Goal: Task Accomplishment & Management: Use online tool/utility

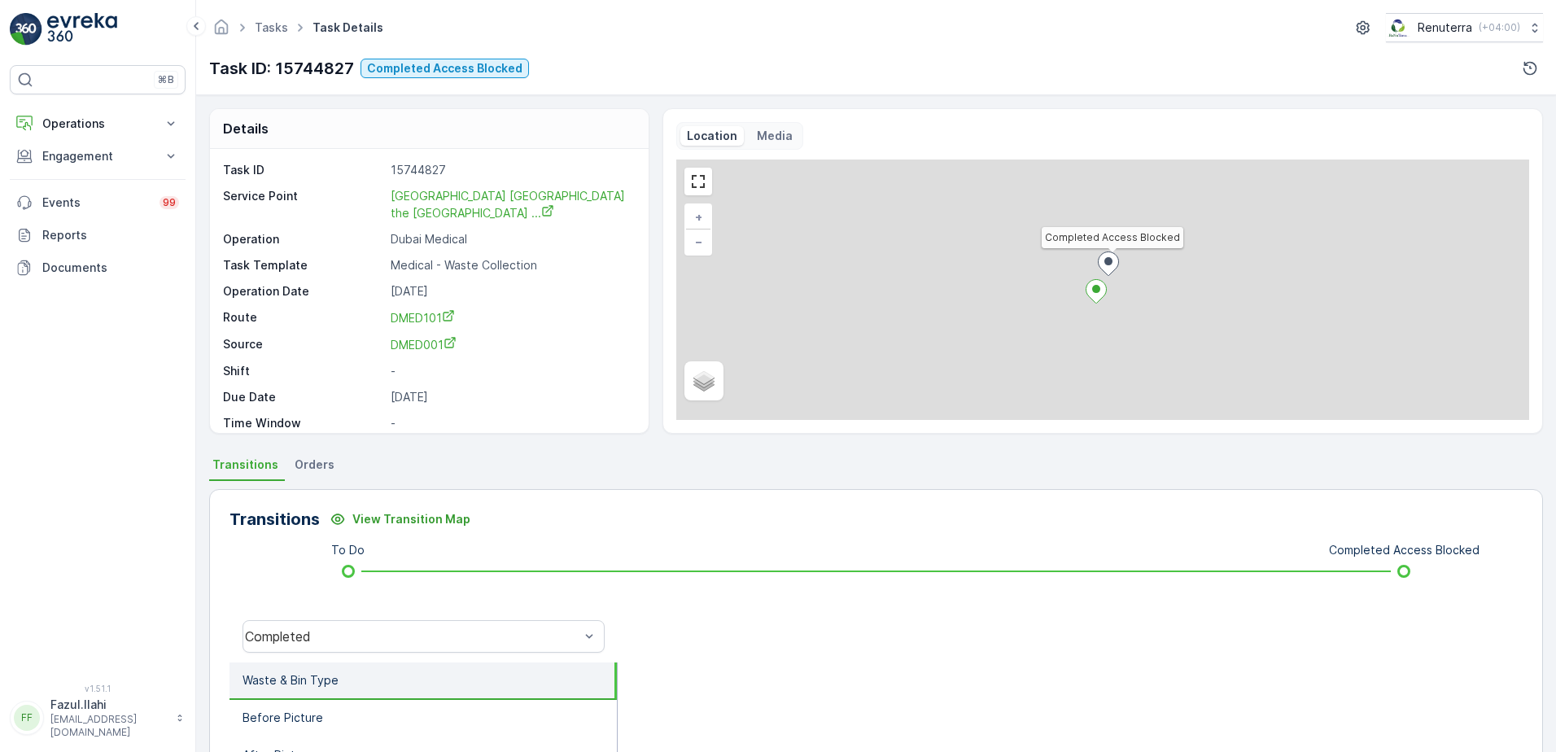
click at [95, 173] on div "Operations Insights Planning Routes & Tasks Cockpit Settings Engagement Insight…" at bounding box center [98, 195] width 176 height 177
click at [99, 168] on button "Engagement" at bounding box center [98, 156] width 176 height 33
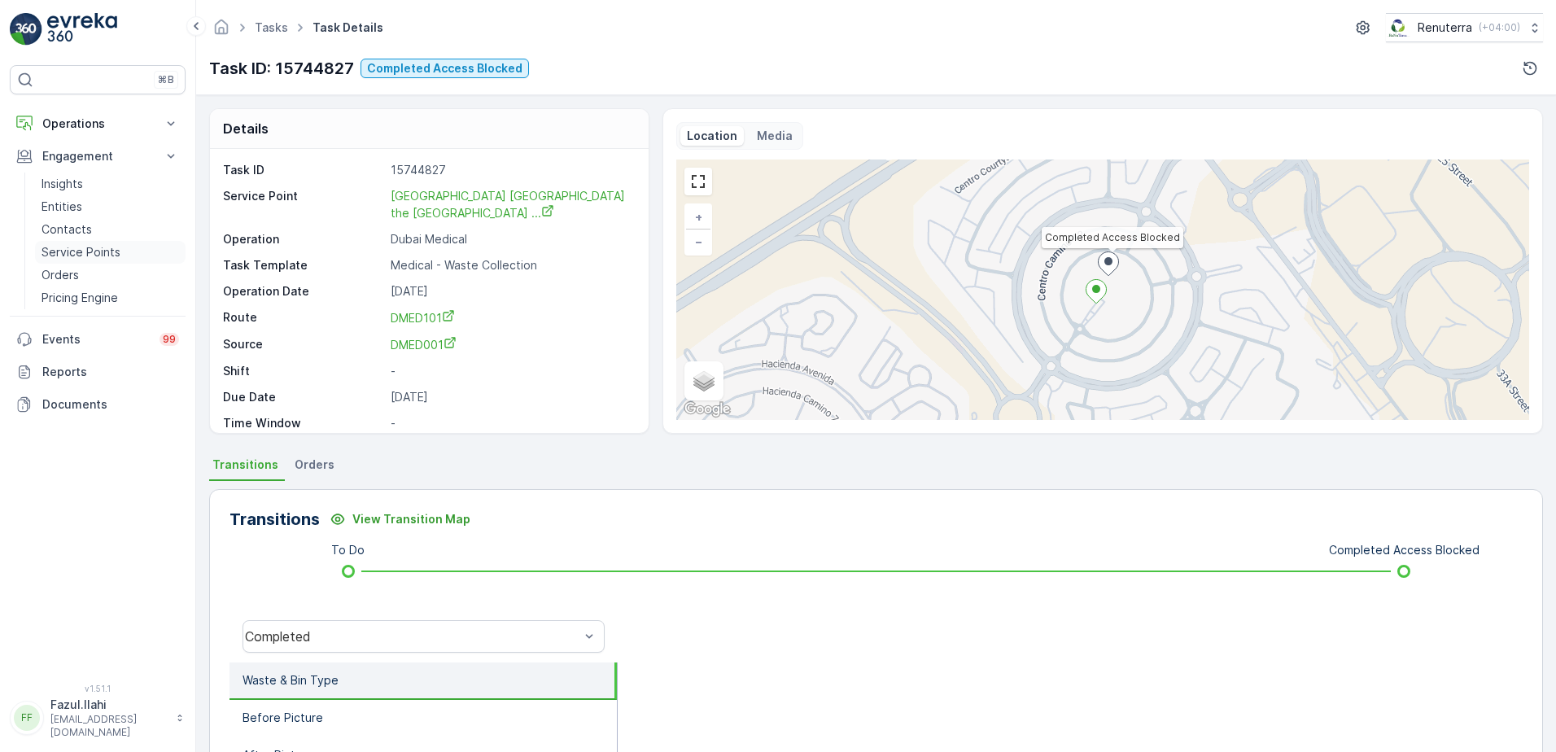
click at [94, 258] on p "Service Points" at bounding box center [81, 252] width 79 height 16
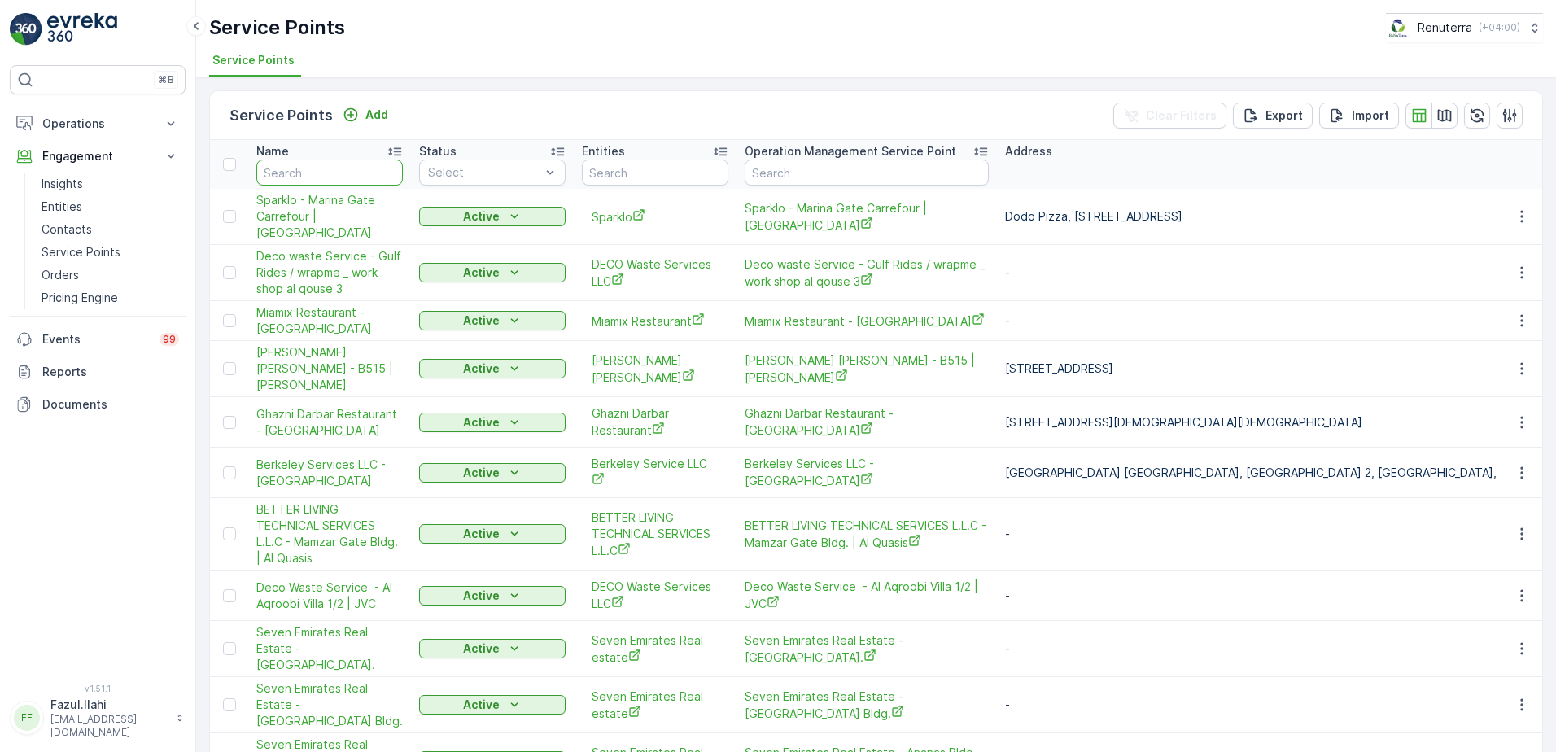
click at [350, 174] on input "text" at bounding box center [329, 173] width 147 height 26
type input "a"
type input "A"
click at [350, 174] on input "A" at bounding box center [329, 173] width 147 height 26
type input "Al Nouras"
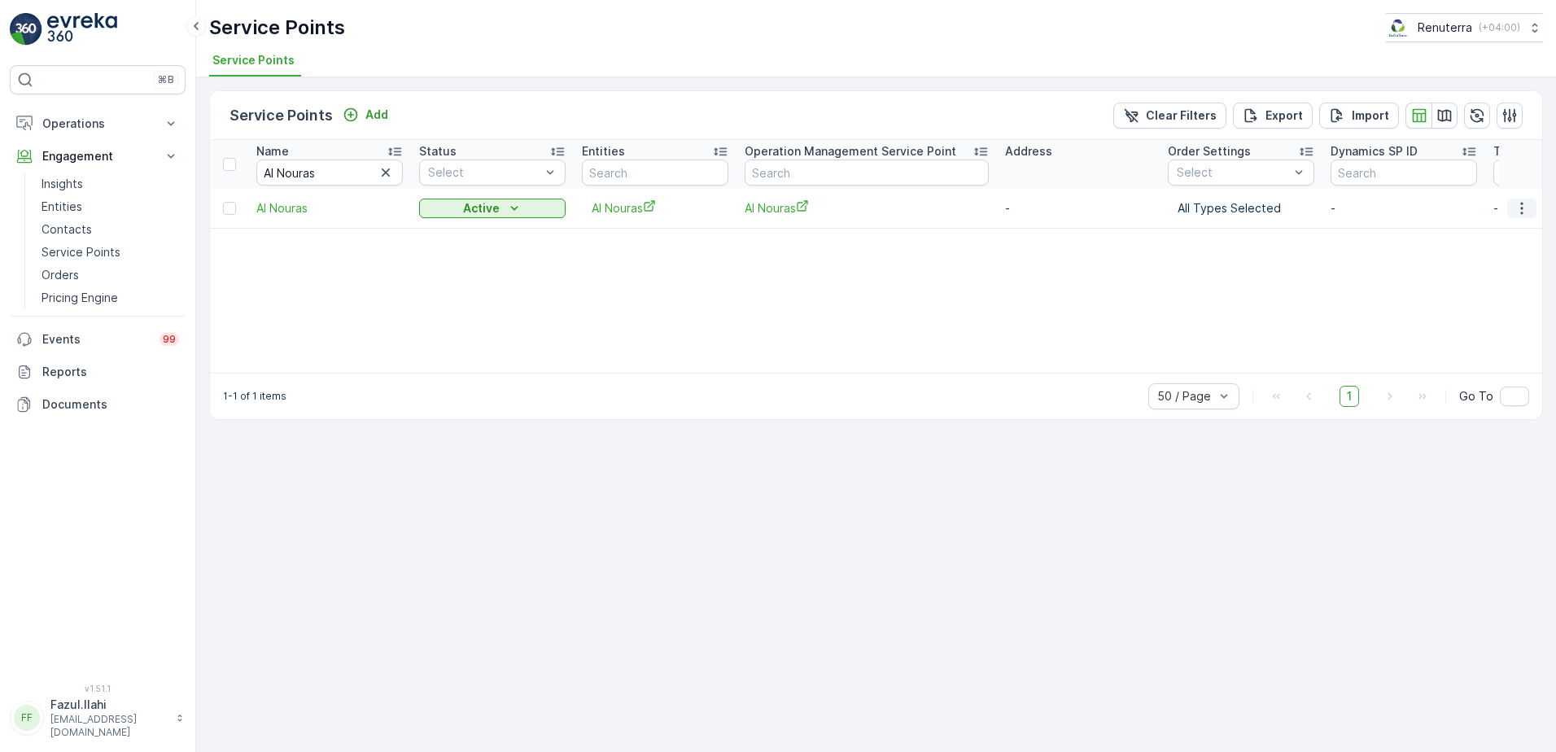
click at [1514, 206] on icon "button" at bounding box center [1522, 208] width 16 height 16
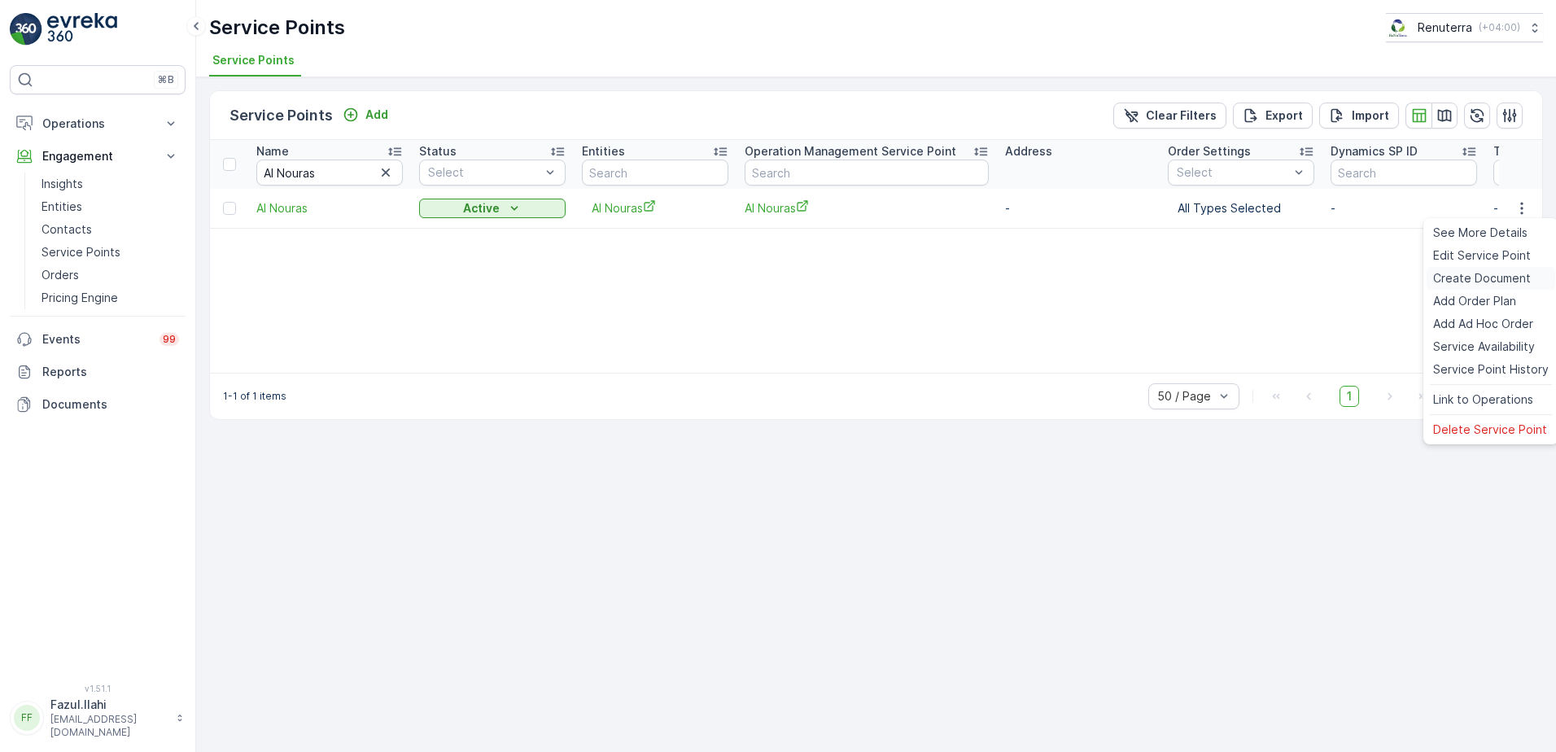
click at [1459, 280] on span "Create Document" at bounding box center [1482, 278] width 98 height 16
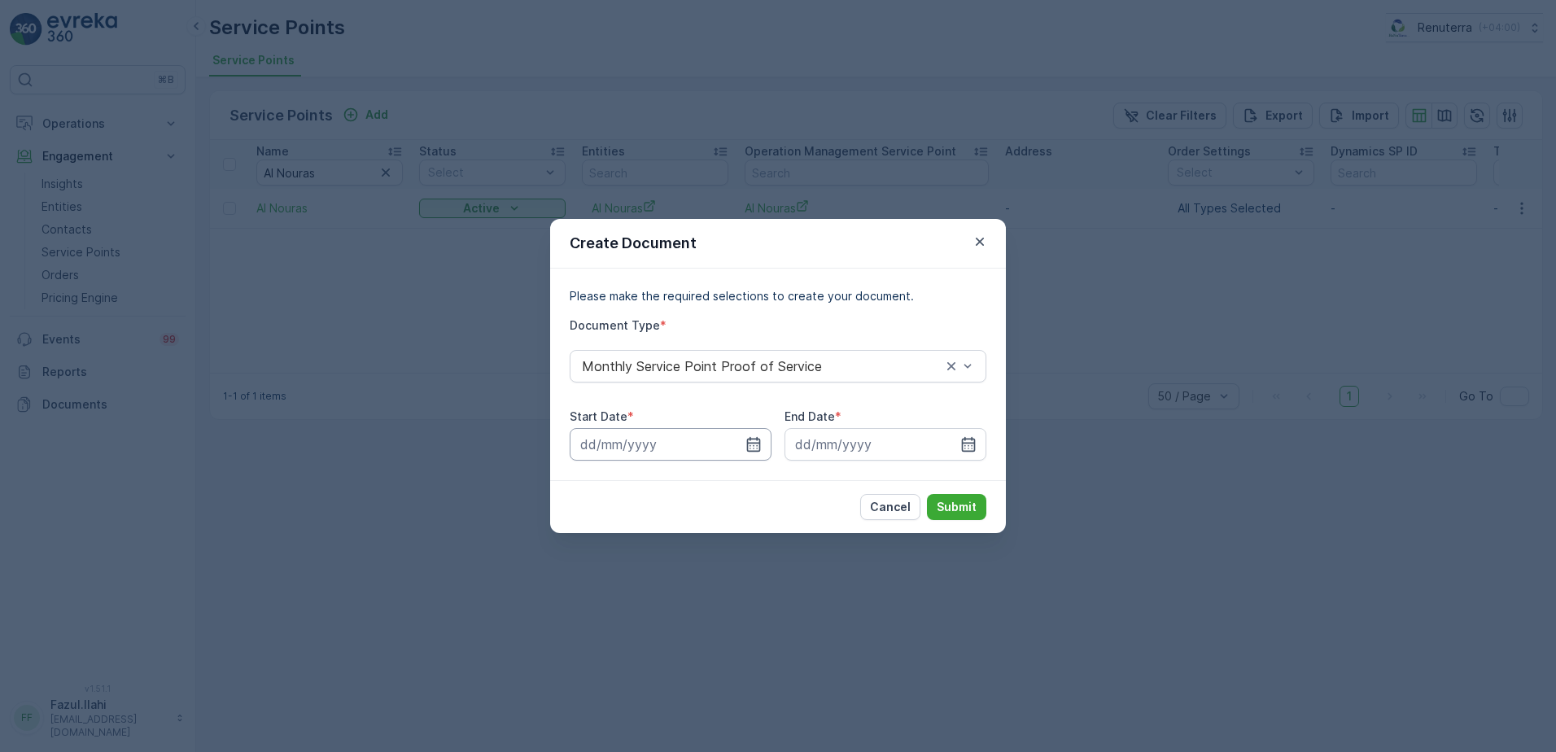
click at [734, 436] on input at bounding box center [671, 444] width 202 height 33
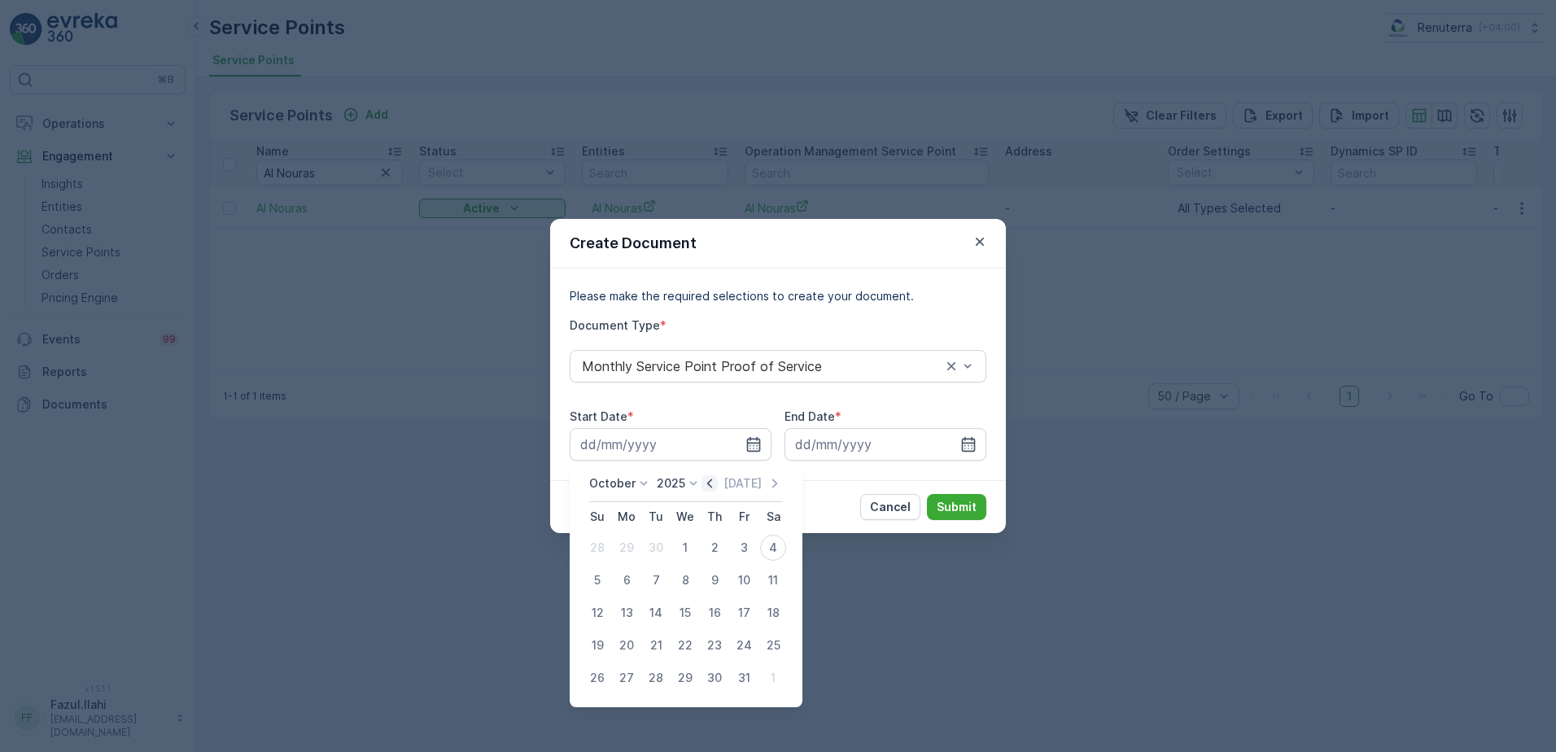
click at [718, 482] on icon "button" at bounding box center [710, 483] width 16 height 16
click at [628, 547] on div "1" at bounding box center [627, 548] width 26 height 26
type input "01.09.2025"
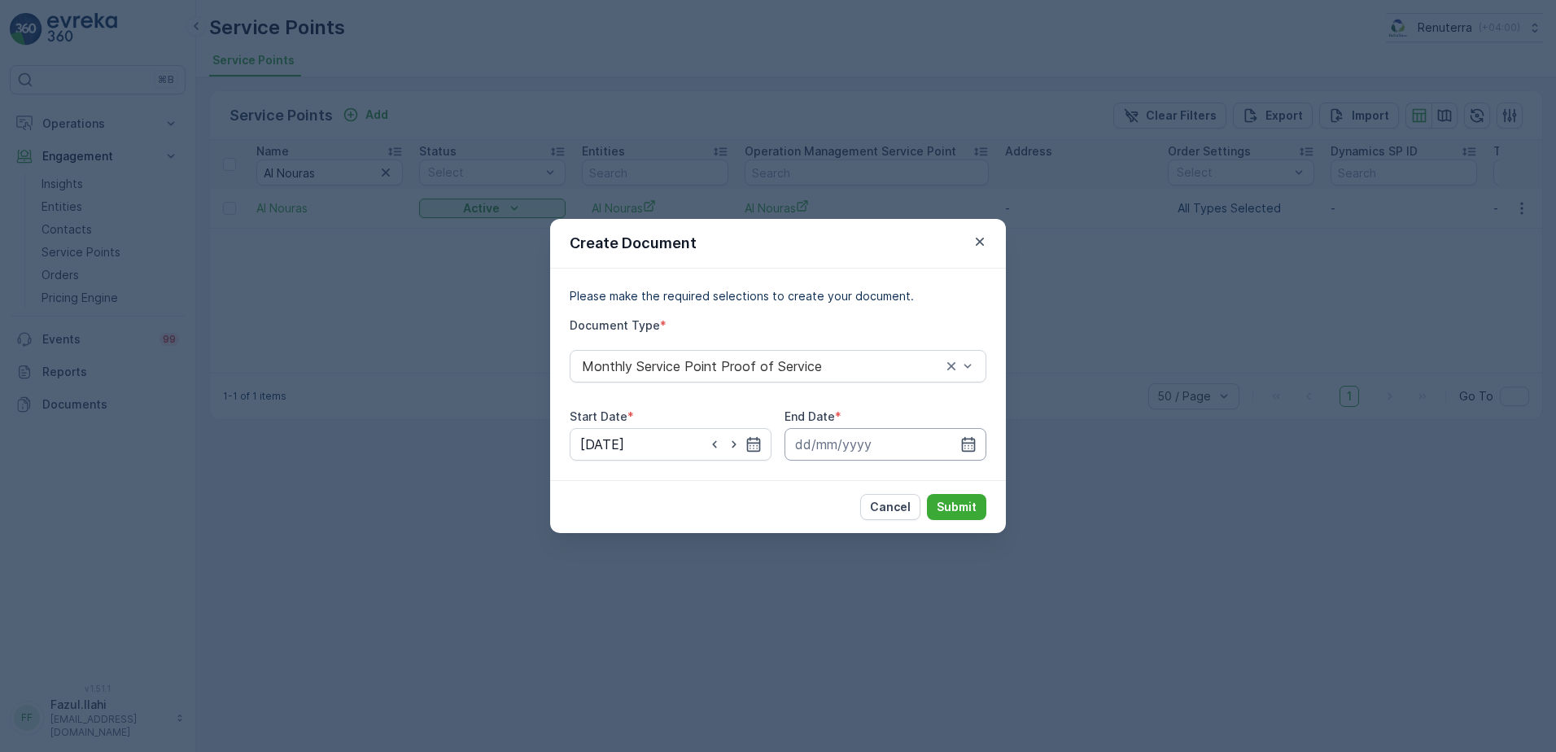
click at [979, 445] on input at bounding box center [886, 444] width 202 height 33
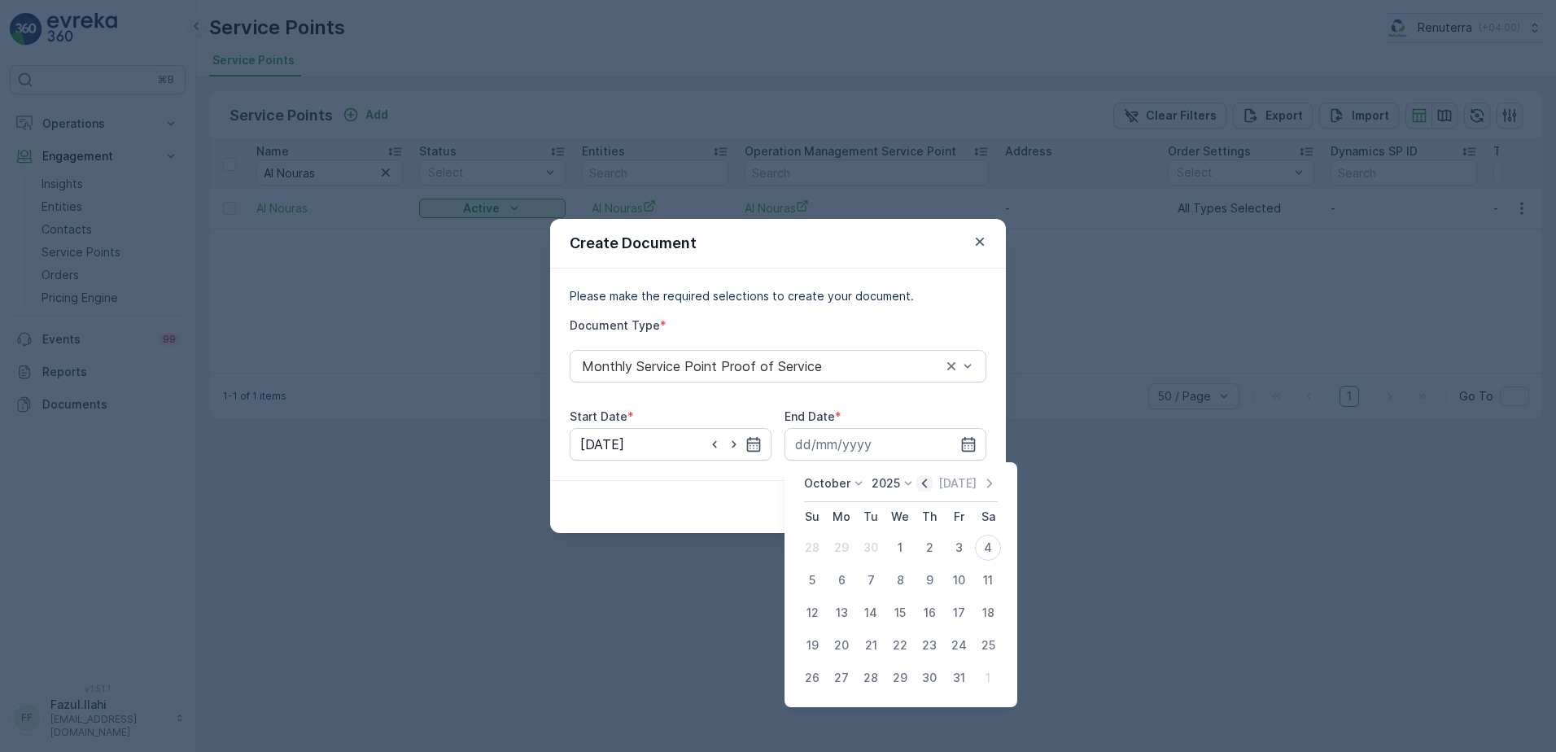
click at [924, 488] on icon "button" at bounding box center [925, 483] width 16 height 16
click at [869, 683] on div "30" at bounding box center [871, 678] width 26 height 26
type input "30.09.2025"
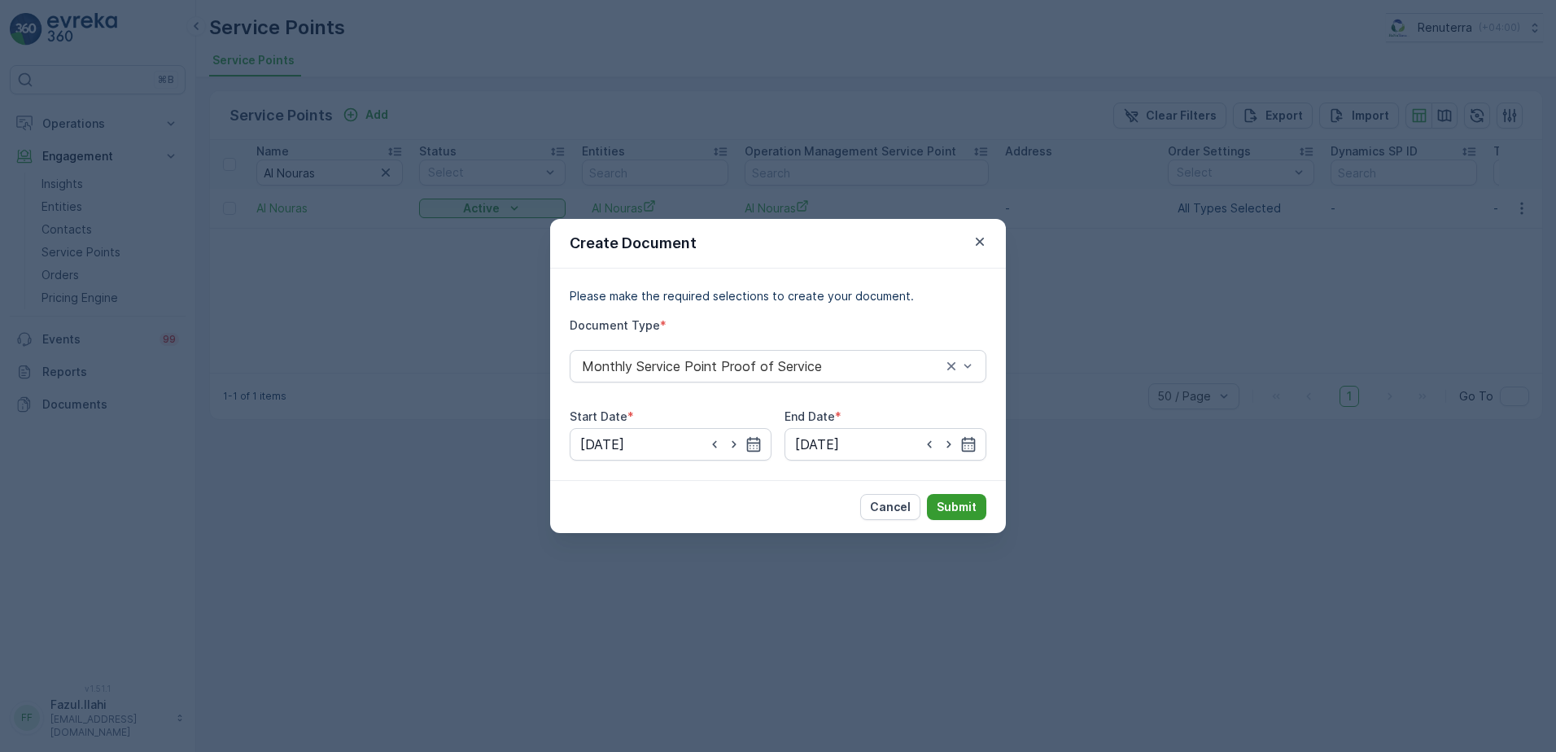
click at [965, 505] on p "Submit" at bounding box center [957, 507] width 40 height 16
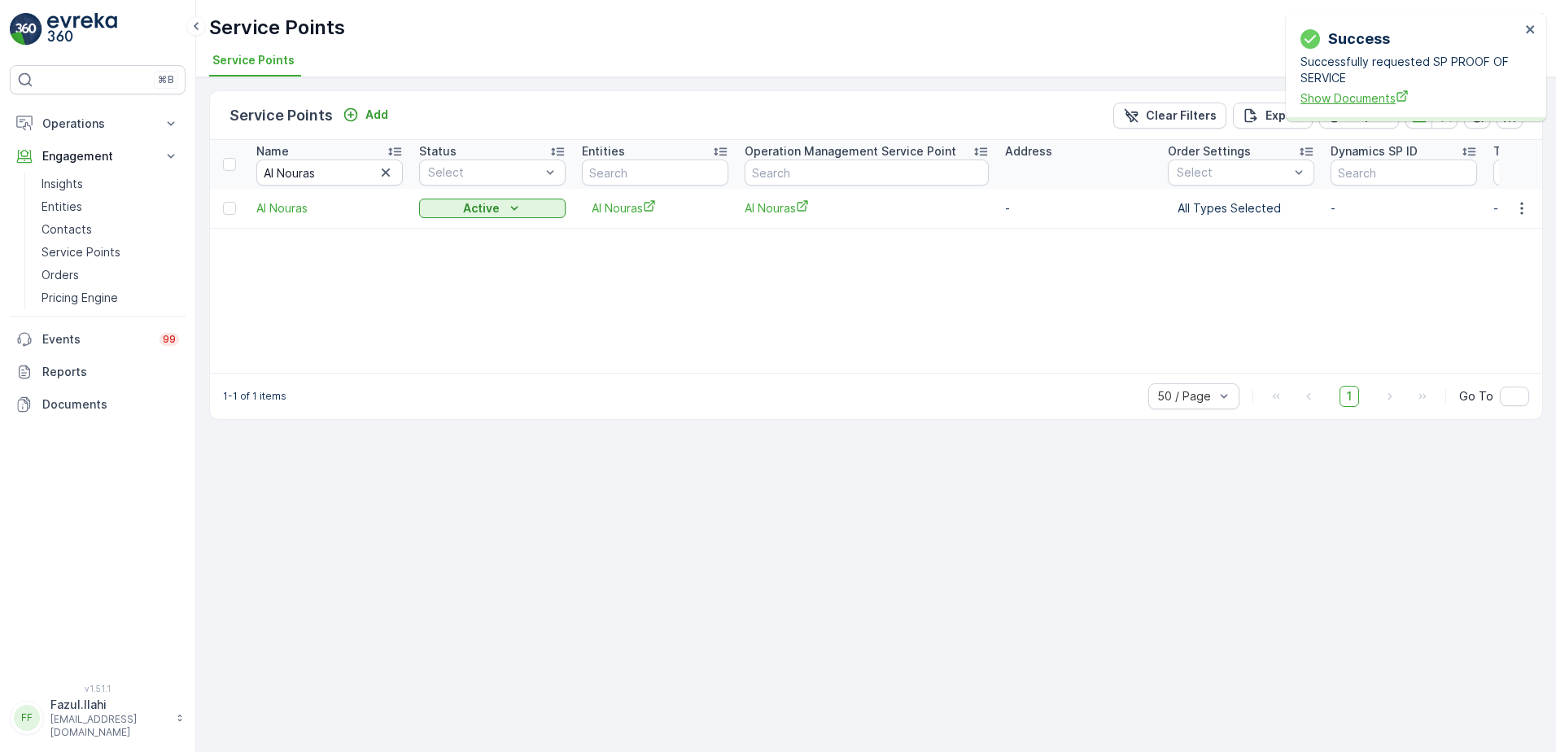
click at [1351, 103] on span "Show Documents" at bounding box center [1411, 98] width 220 height 17
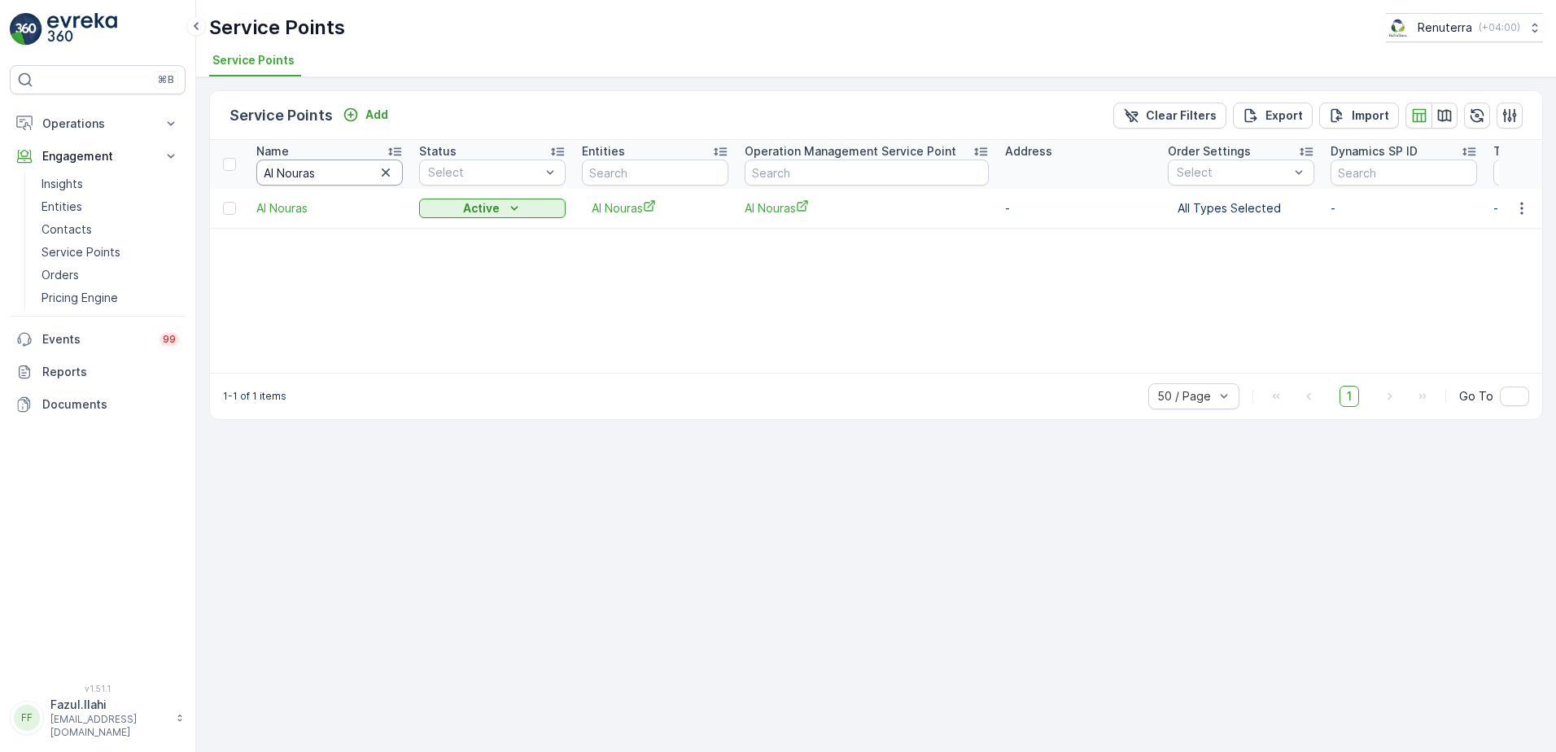
click at [322, 177] on input "Al Nouras" at bounding box center [329, 173] width 147 height 26
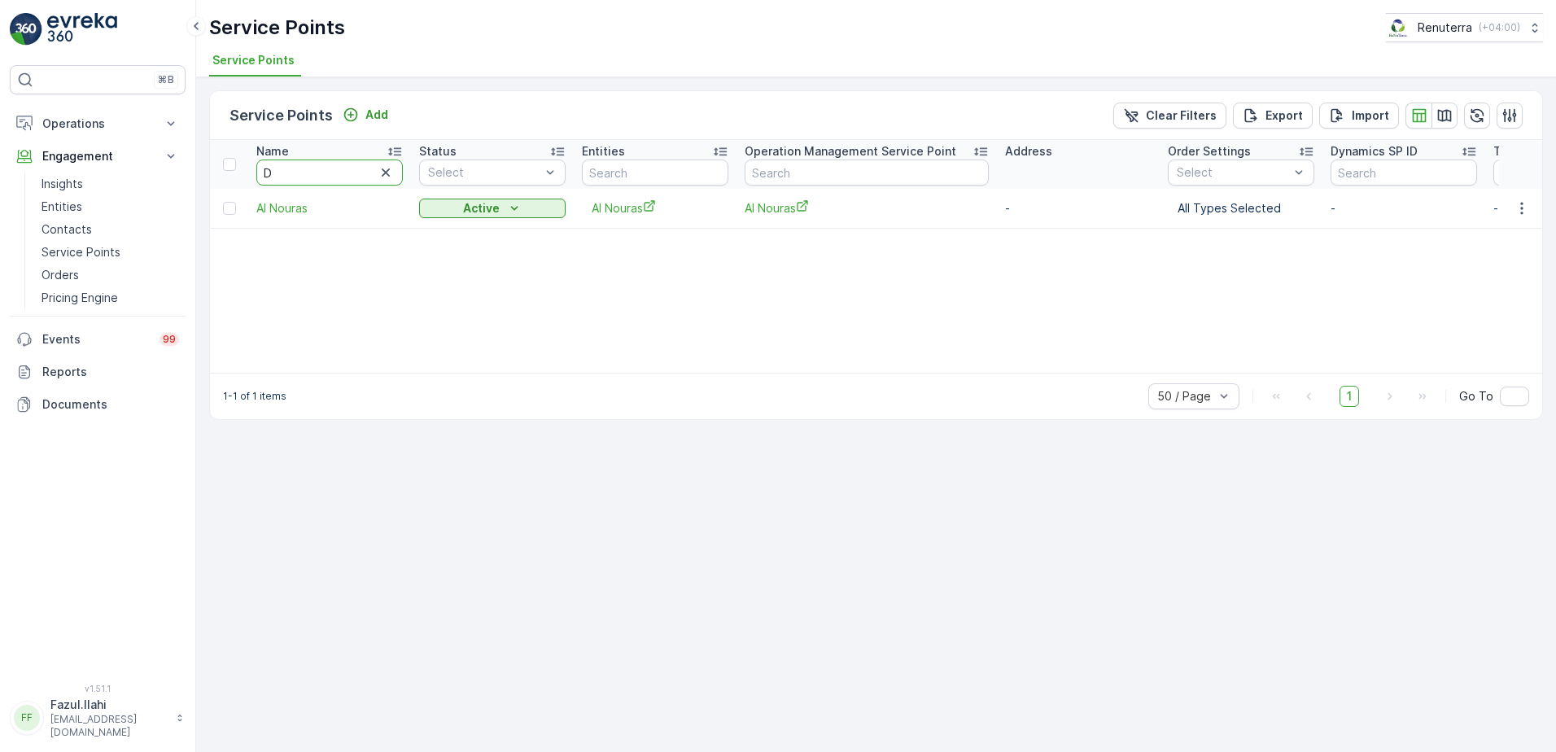
type input "Du"
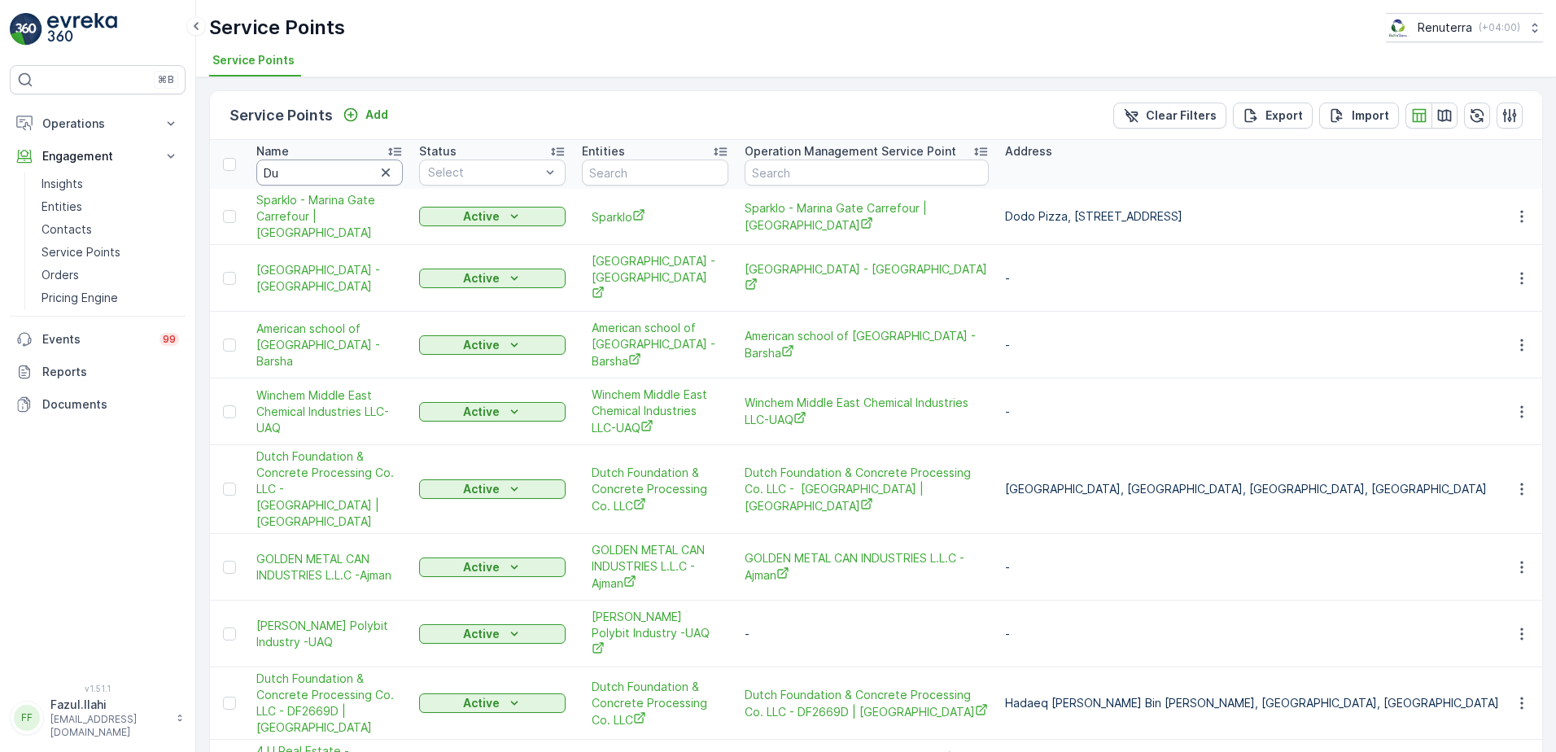
click at [326, 176] on input "Du" at bounding box center [329, 173] width 147 height 26
type input "Be"
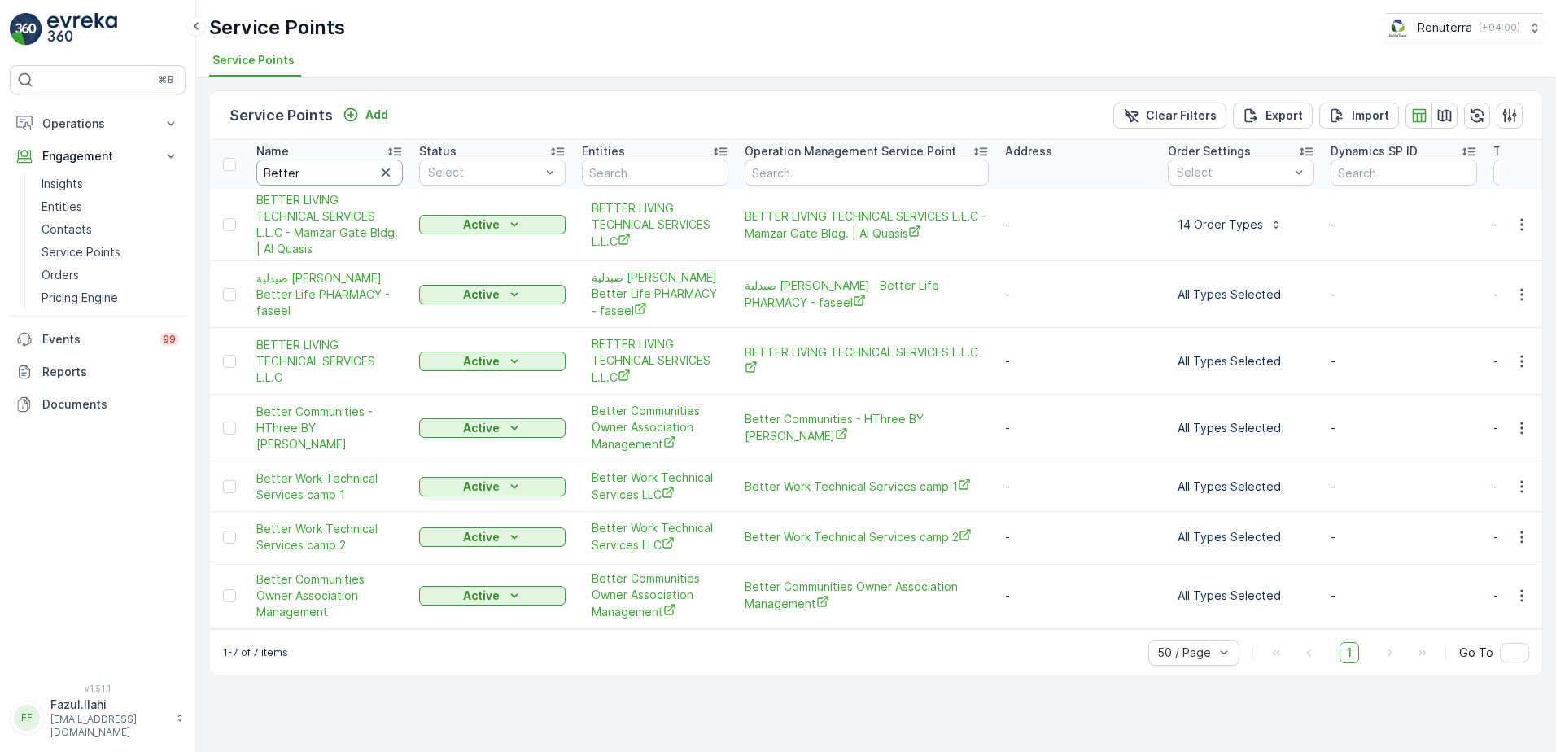
click at [334, 172] on input "Better" at bounding box center [329, 173] width 147 height 26
type input "Better"
click at [1521, 485] on icon "button" at bounding box center [1522, 487] width 16 height 16
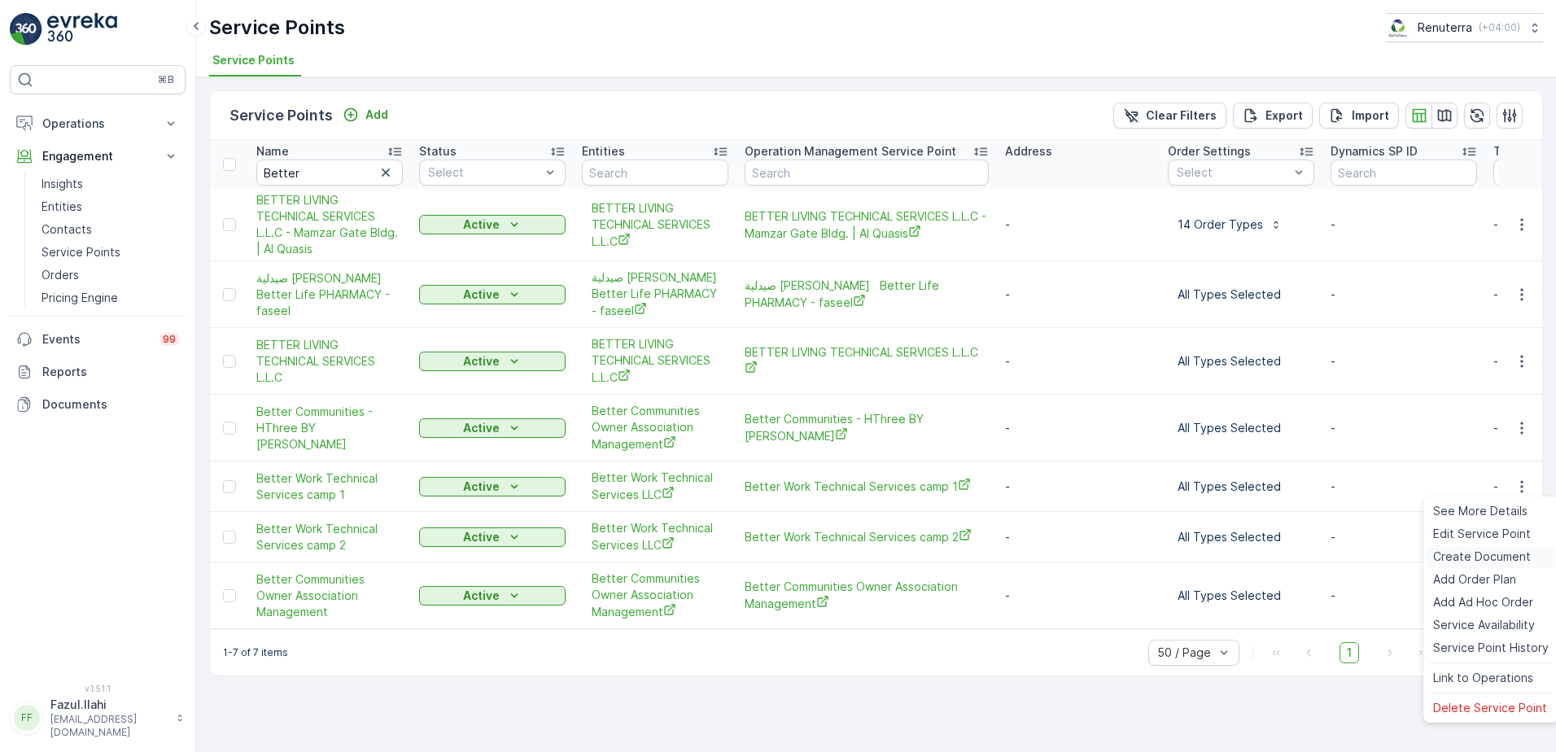
click at [1465, 562] on span "Create Document" at bounding box center [1482, 557] width 98 height 16
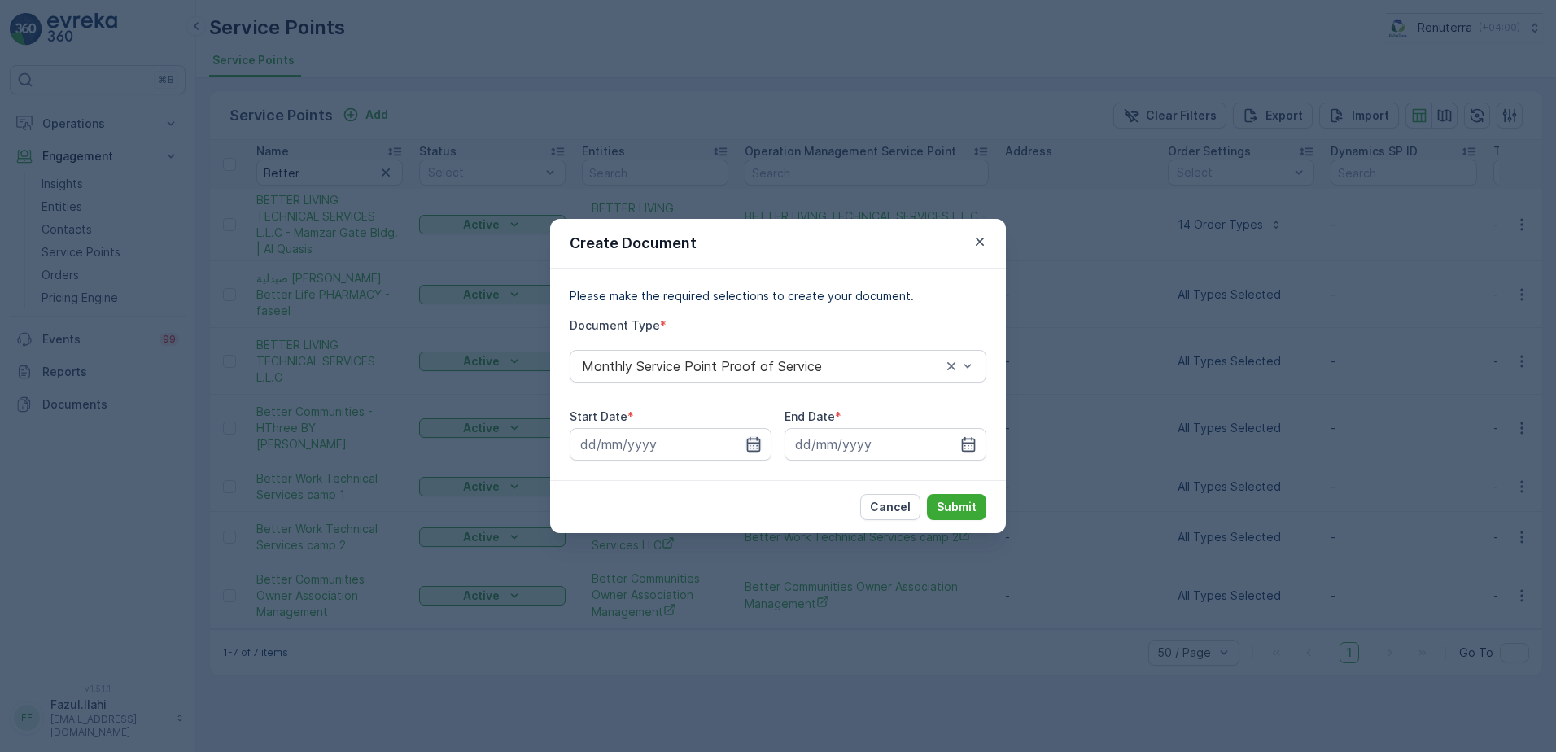
click at [749, 442] on icon "button" at bounding box center [754, 444] width 16 height 16
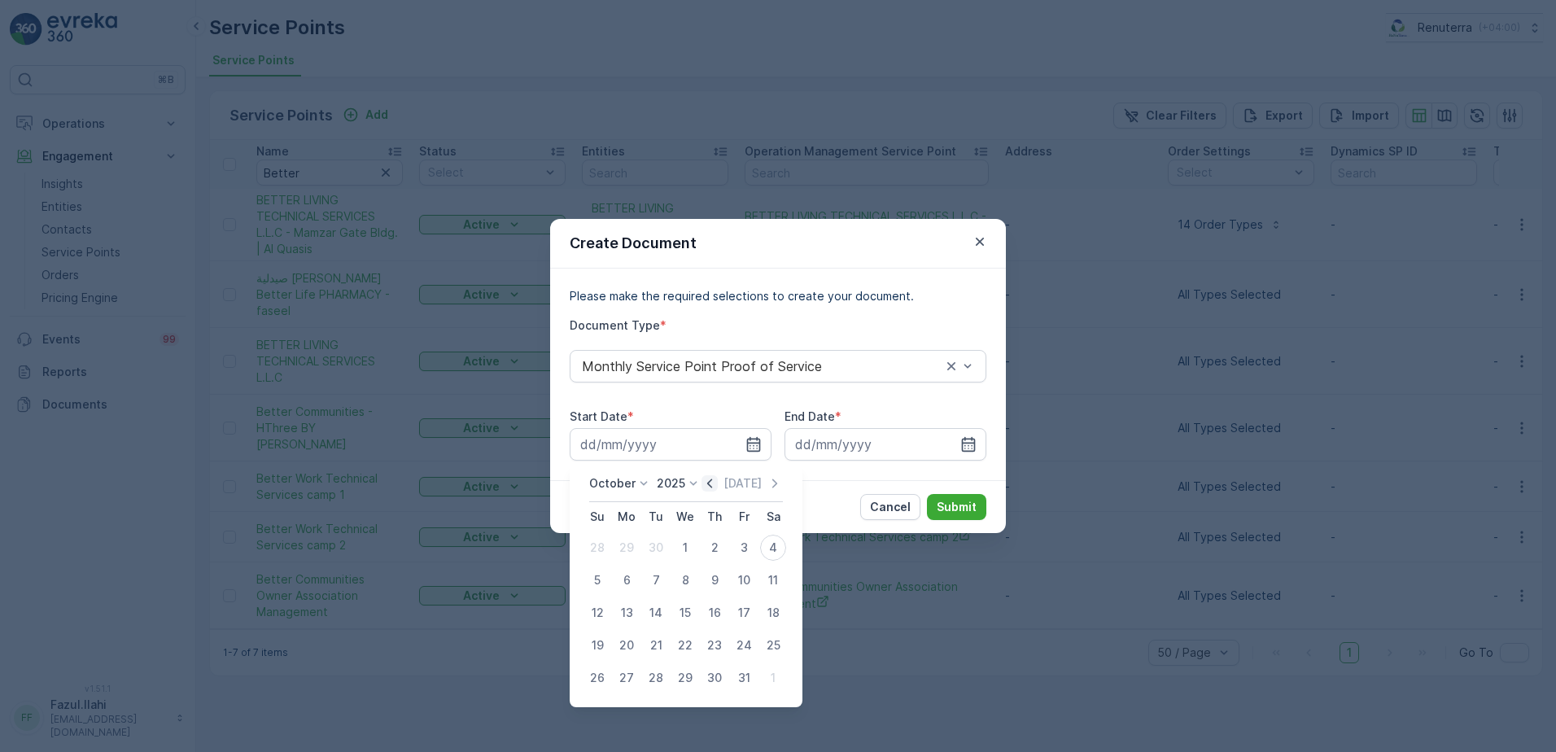
click at [710, 480] on icon "button" at bounding box center [710, 483] width 16 height 16
click at [630, 540] on div "1" at bounding box center [627, 548] width 26 height 26
type input "01.09.2025"
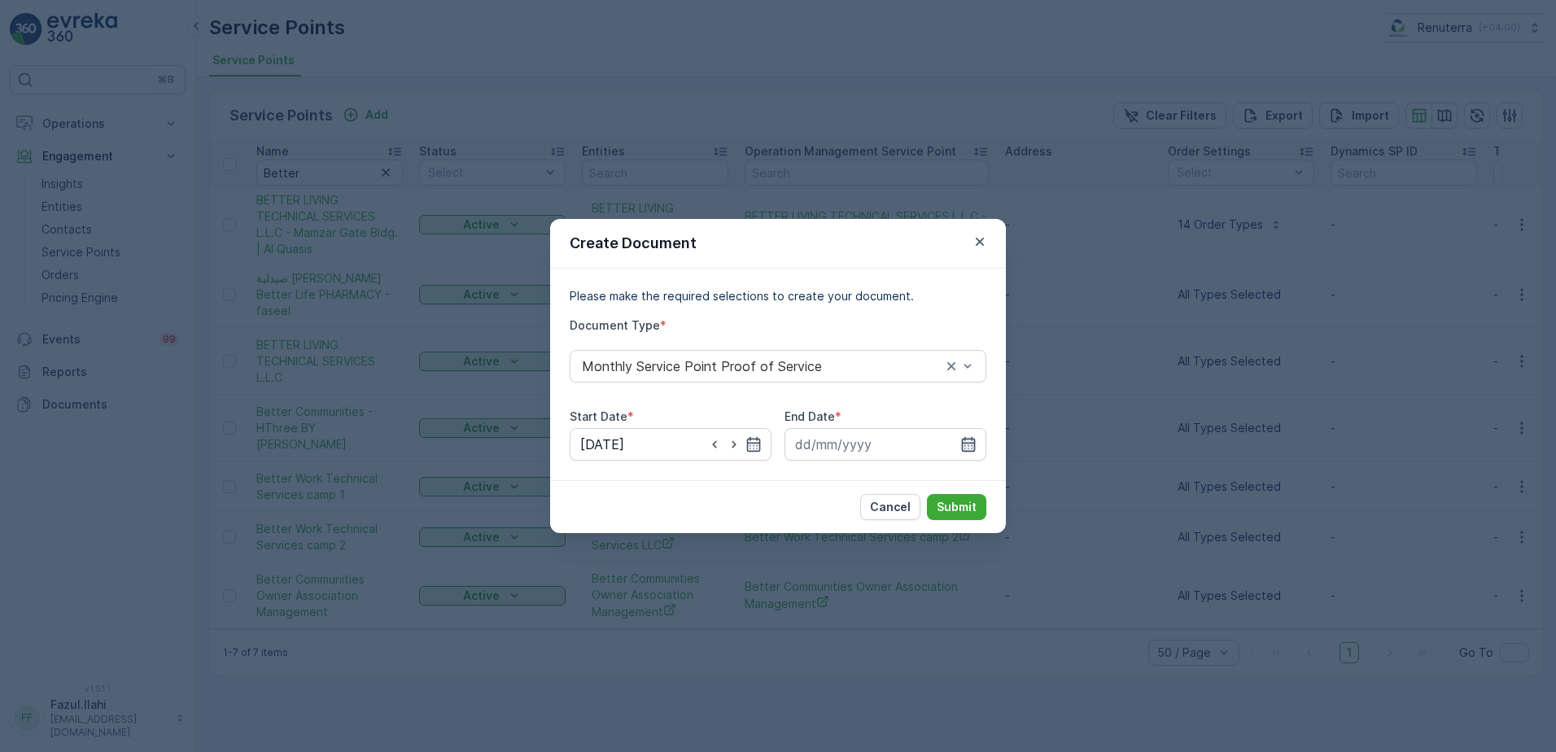
click at [964, 444] on icon "button" at bounding box center [968, 444] width 16 height 16
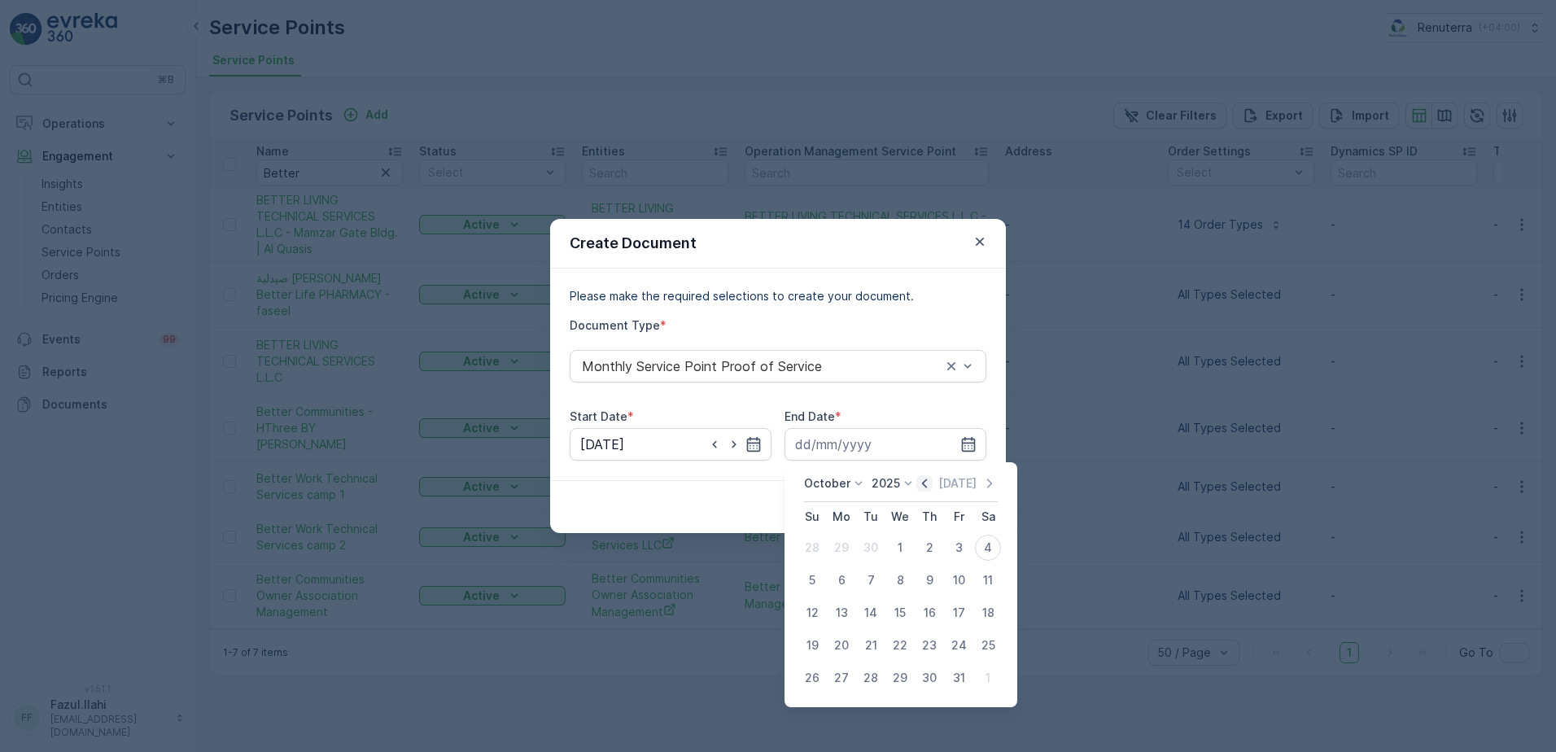
click at [933, 484] on icon "button" at bounding box center [925, 483] width 16 height 16
click at [873, 684] on div "30" at bounding box center [871, 678] width 26 height 26
type input "30.09.2025"
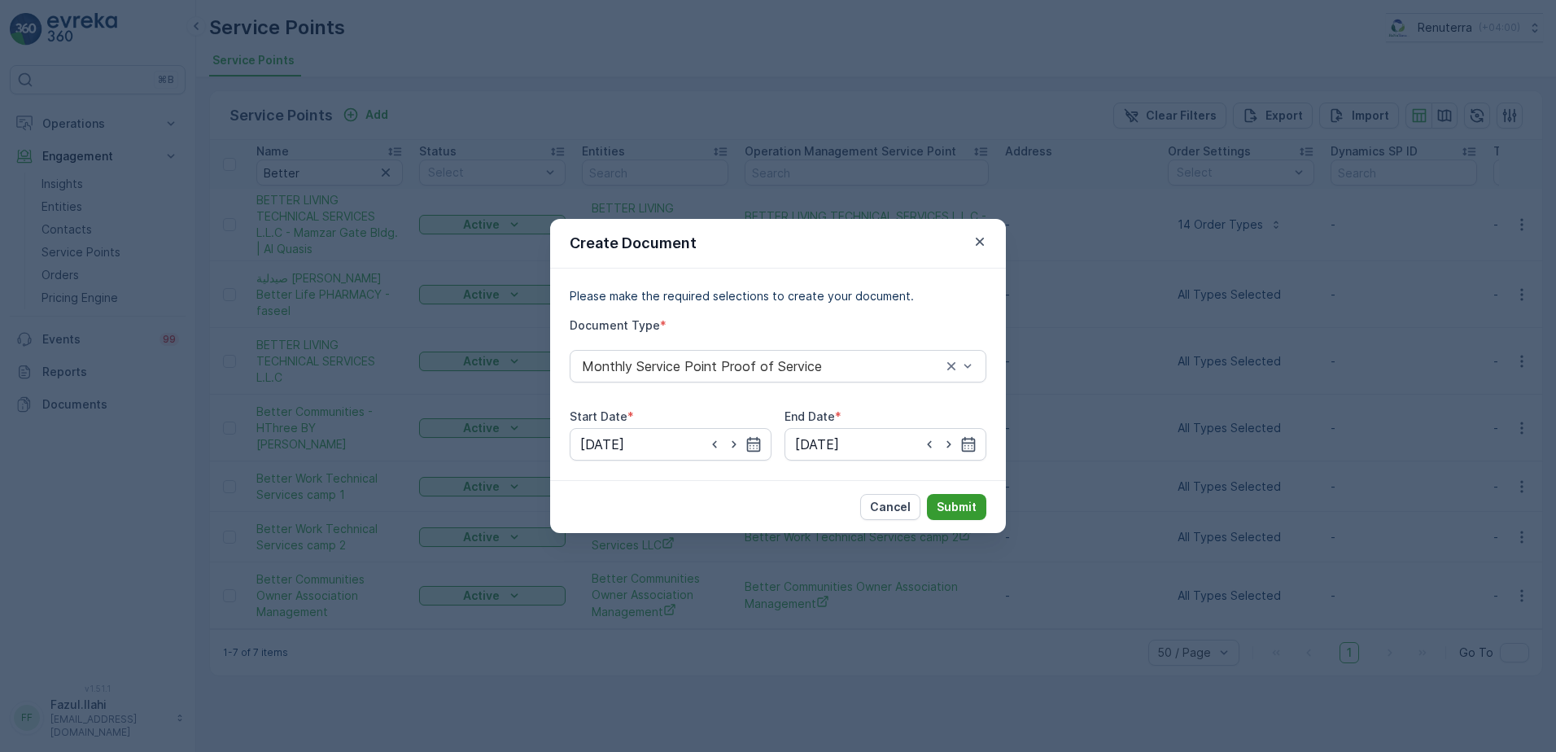
click at [953, 504] on p "Submit" at bounding box center [957, 507] width 40 height 16
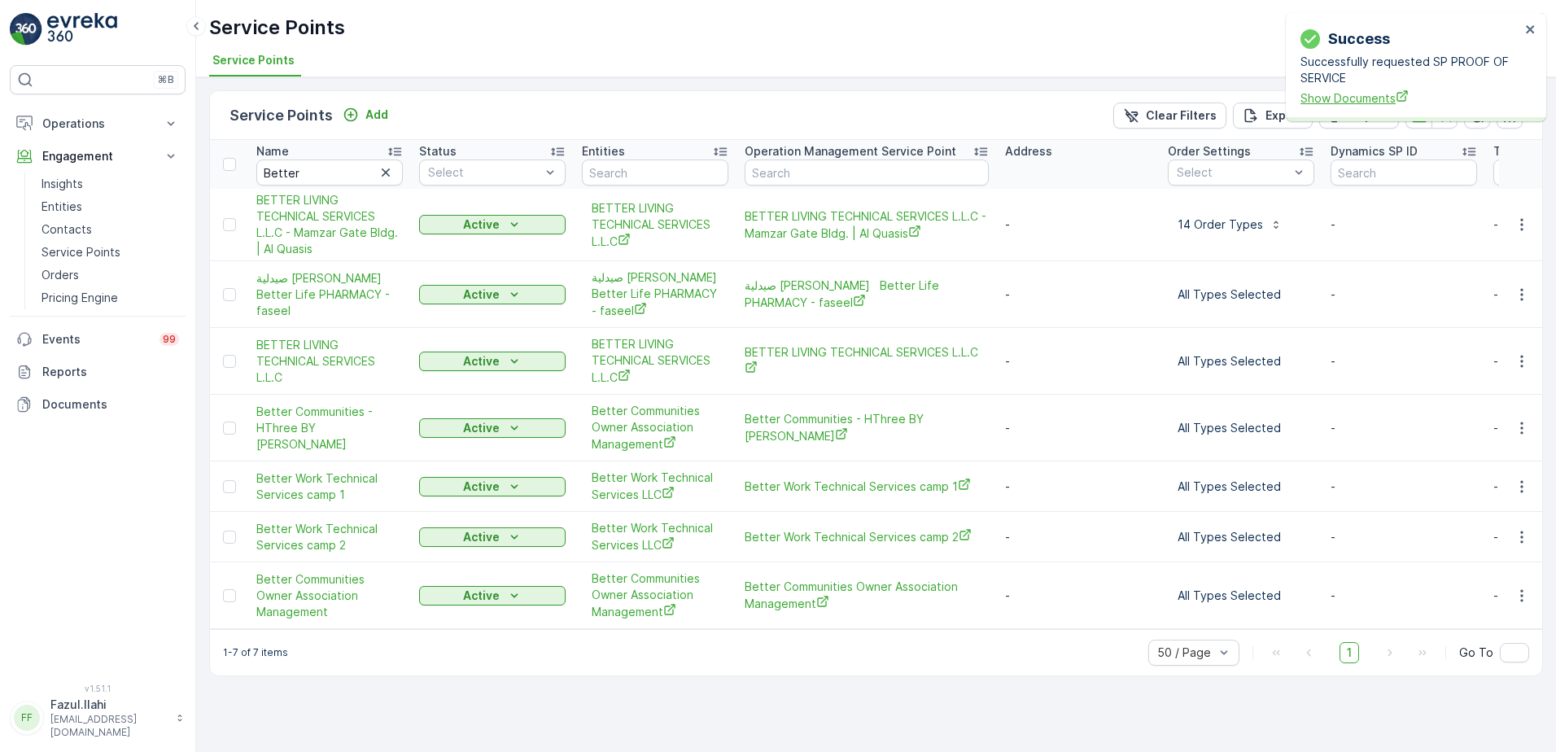
click at [1371, 93] on span "Show Documents" at bounding box center [1411, 98] width 220 height 17
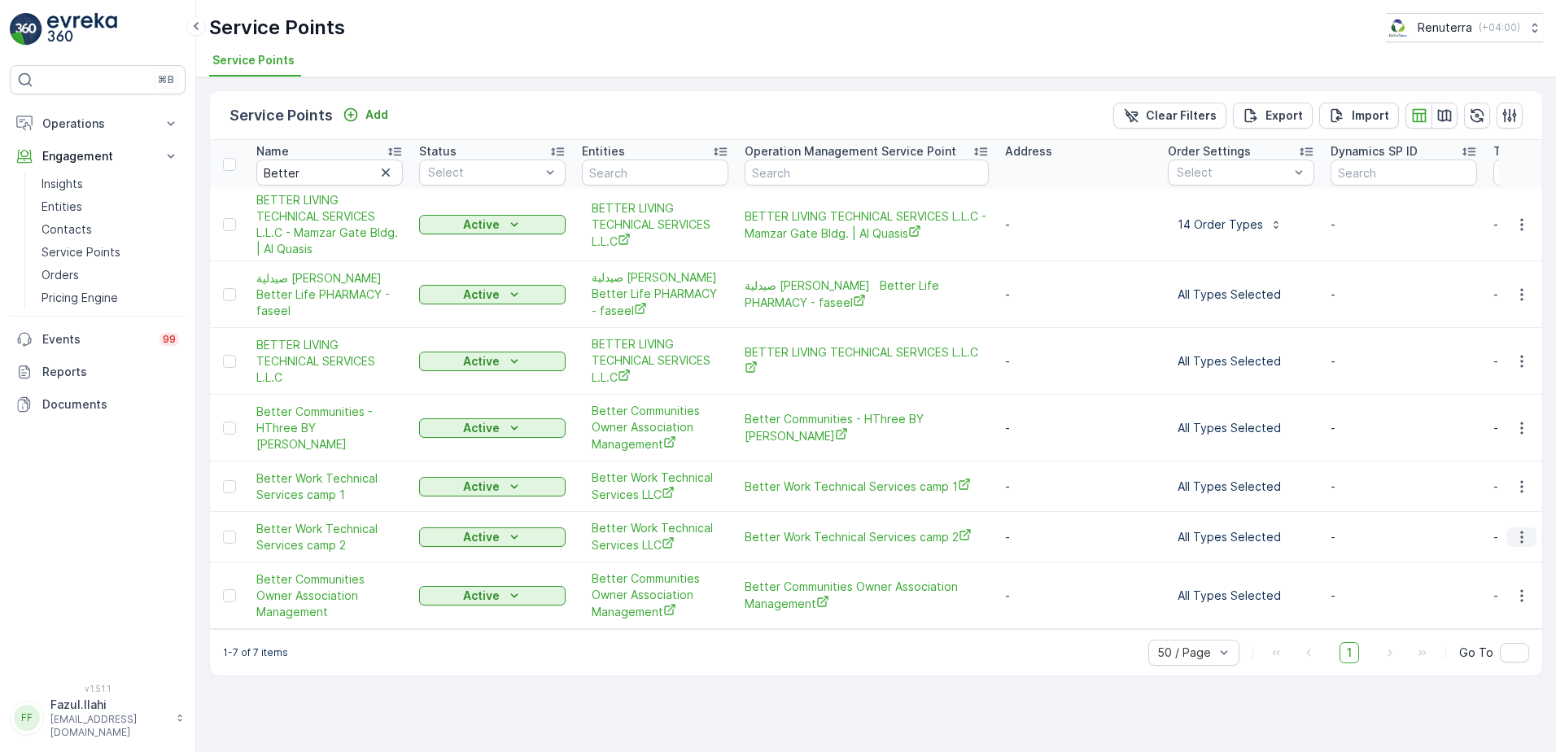
click at [1516, 539] on icon "button" at bounding box center [1522, 537] width 16 height 16
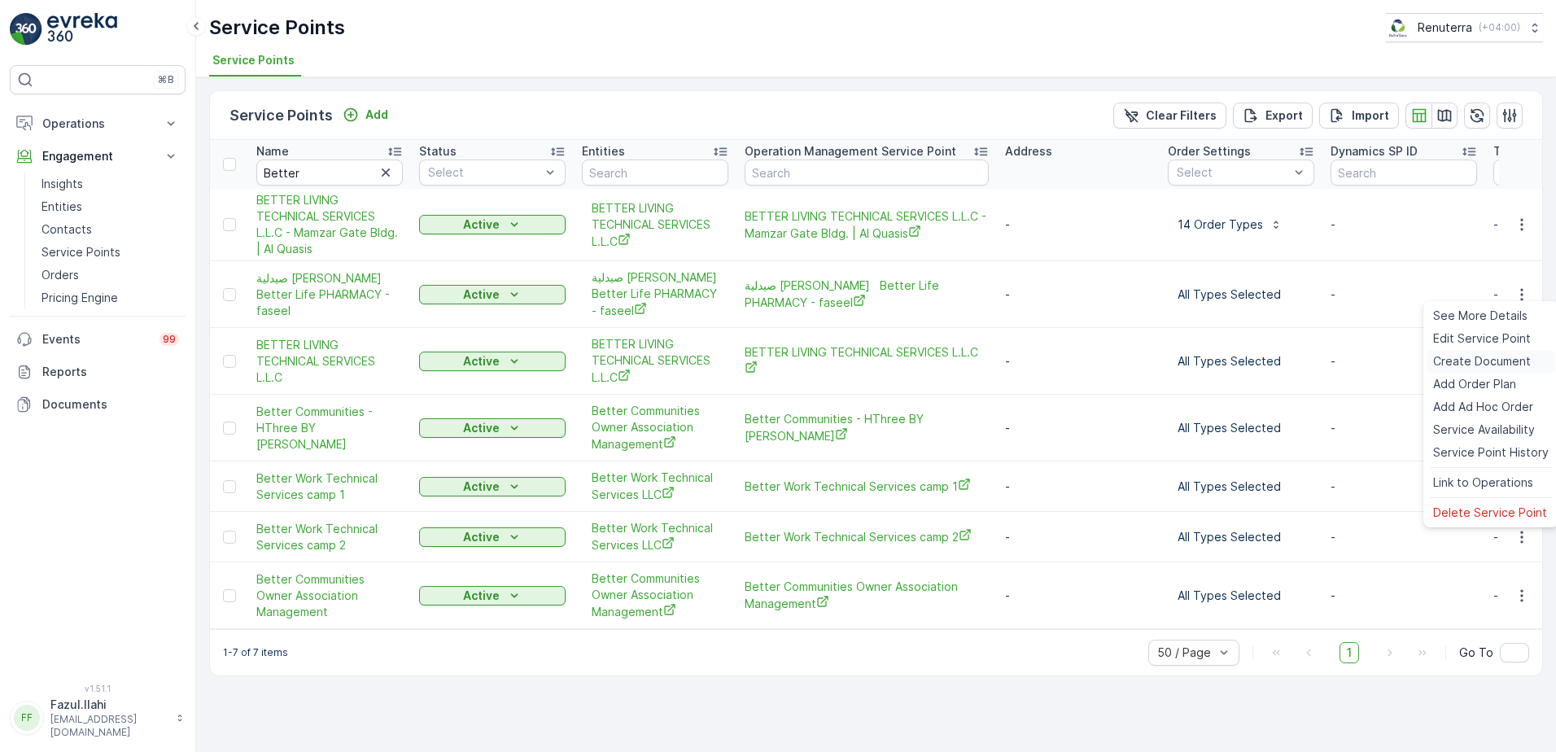
click at [1474, 363] on span "Create Document" at bounding box center [1482, 361] width 98 height 16
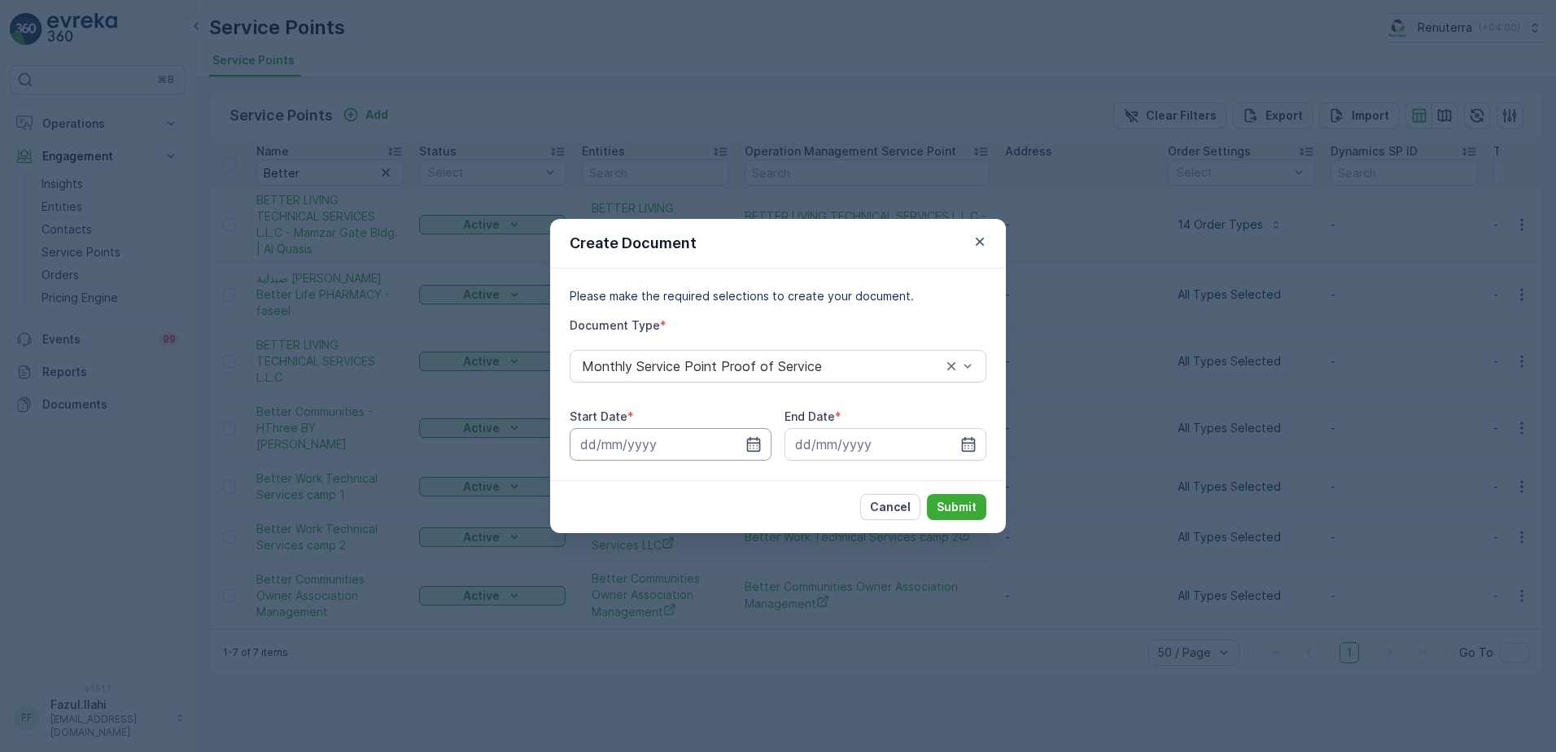
click at [750, 435] on input at bounding box center [671, 444] width 202 height 33
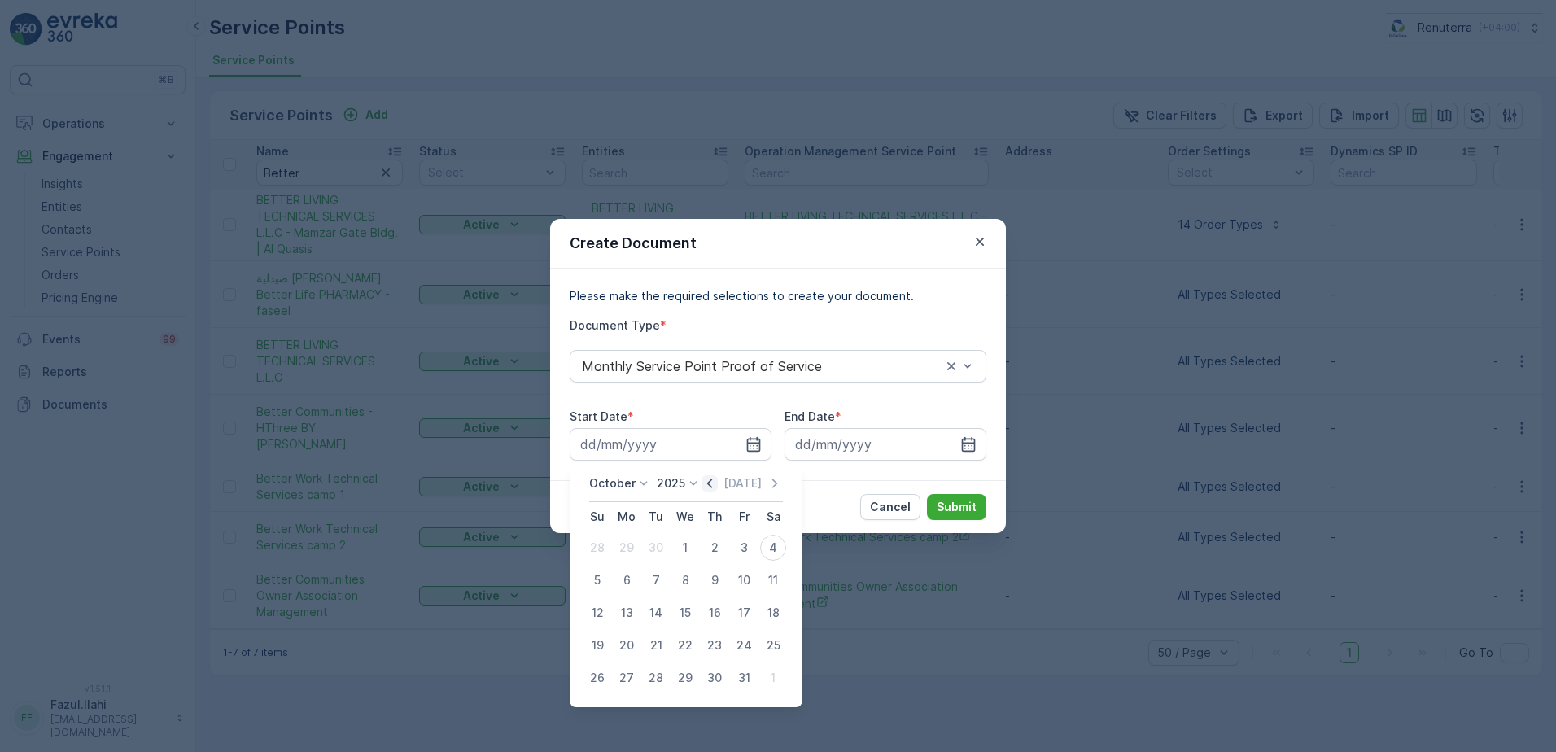
click at [712, 483] on icon "button" at bounding box center [709, 483] width 5 height 9
click at [628, 553] on div "1" at bounding box center [627, 548] width 26 height 26
type input "01.09.2025"
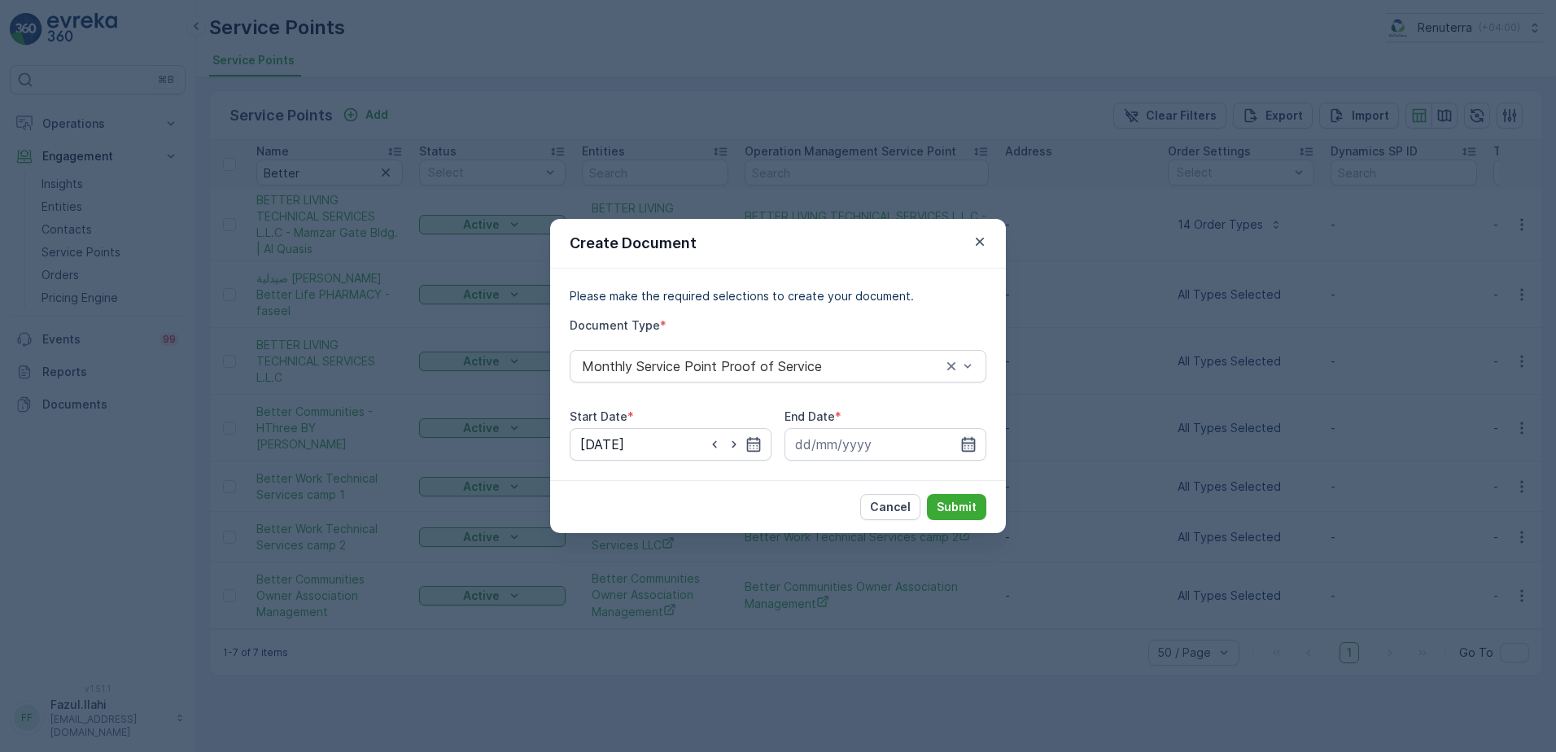
click at [967, 445] on icon "button" at bounding box center [968, 444] width 16 height 16
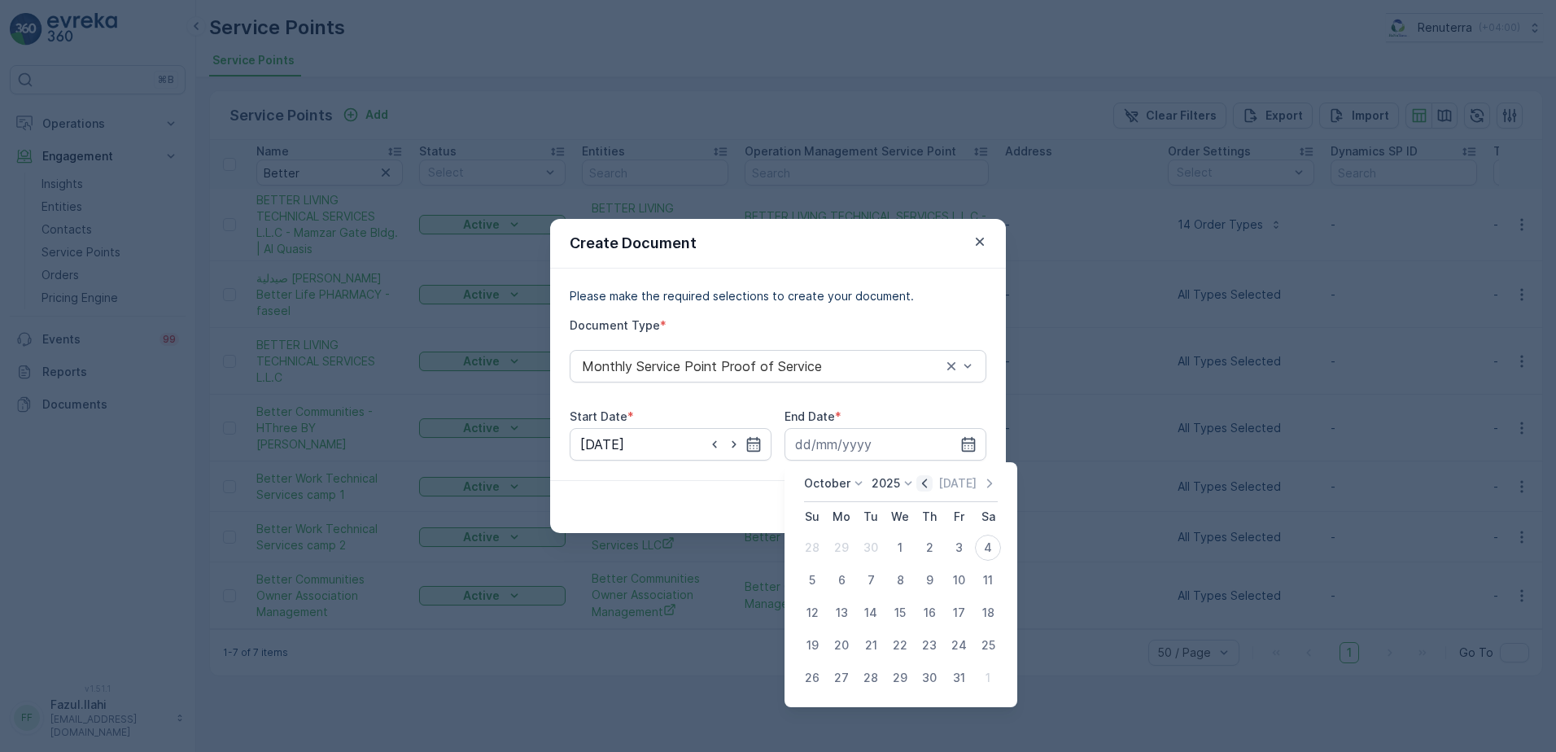
click at [927, 484] on icon "button" at bounding box center [924, 483] width 5 height 9
click at [876, 681] on div "30" at bounding box center [871, 678] width 26 height 26
type input "30.09.2025"
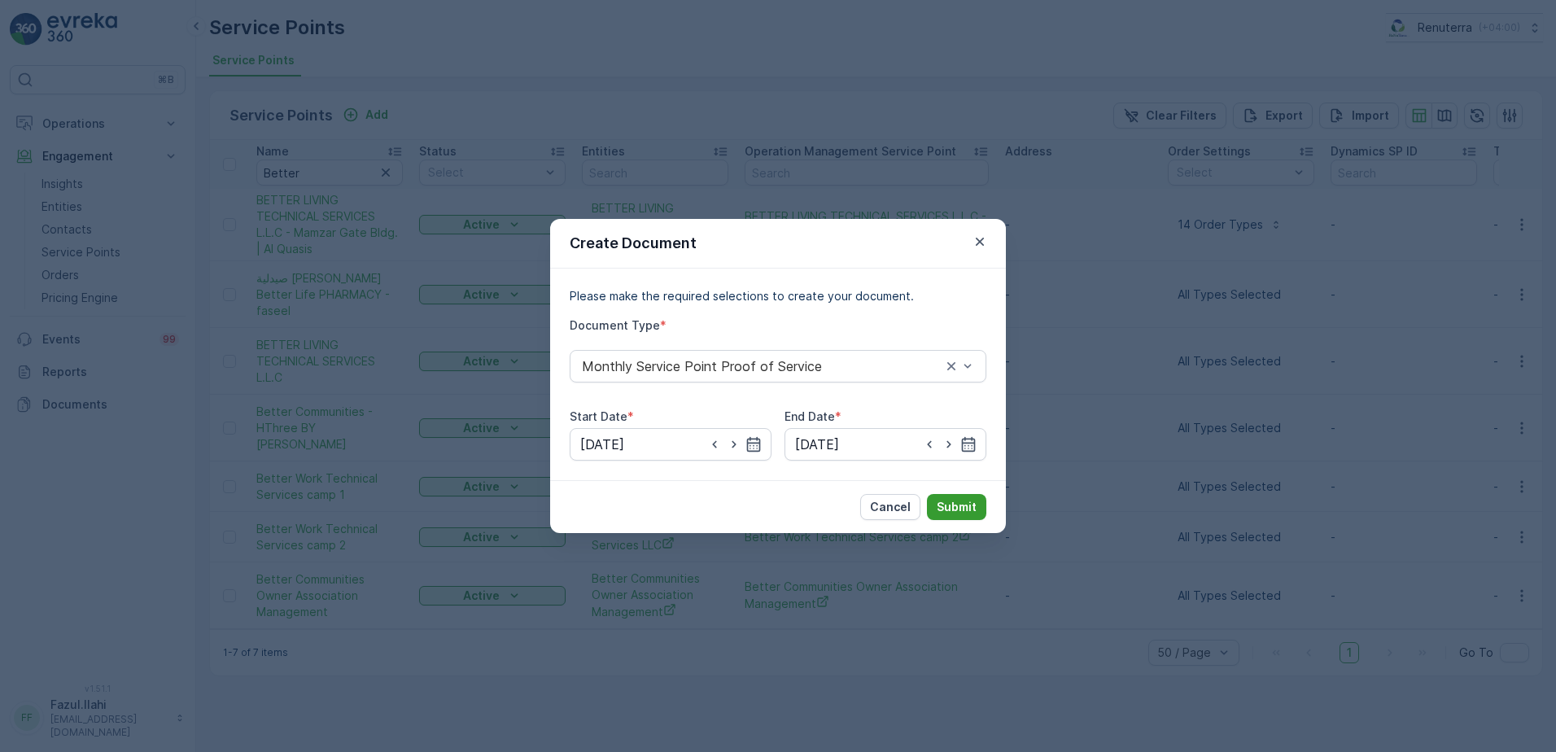
click at [954, 504] on p "Submit" at bounding box center [957, 507] width 40 height 16
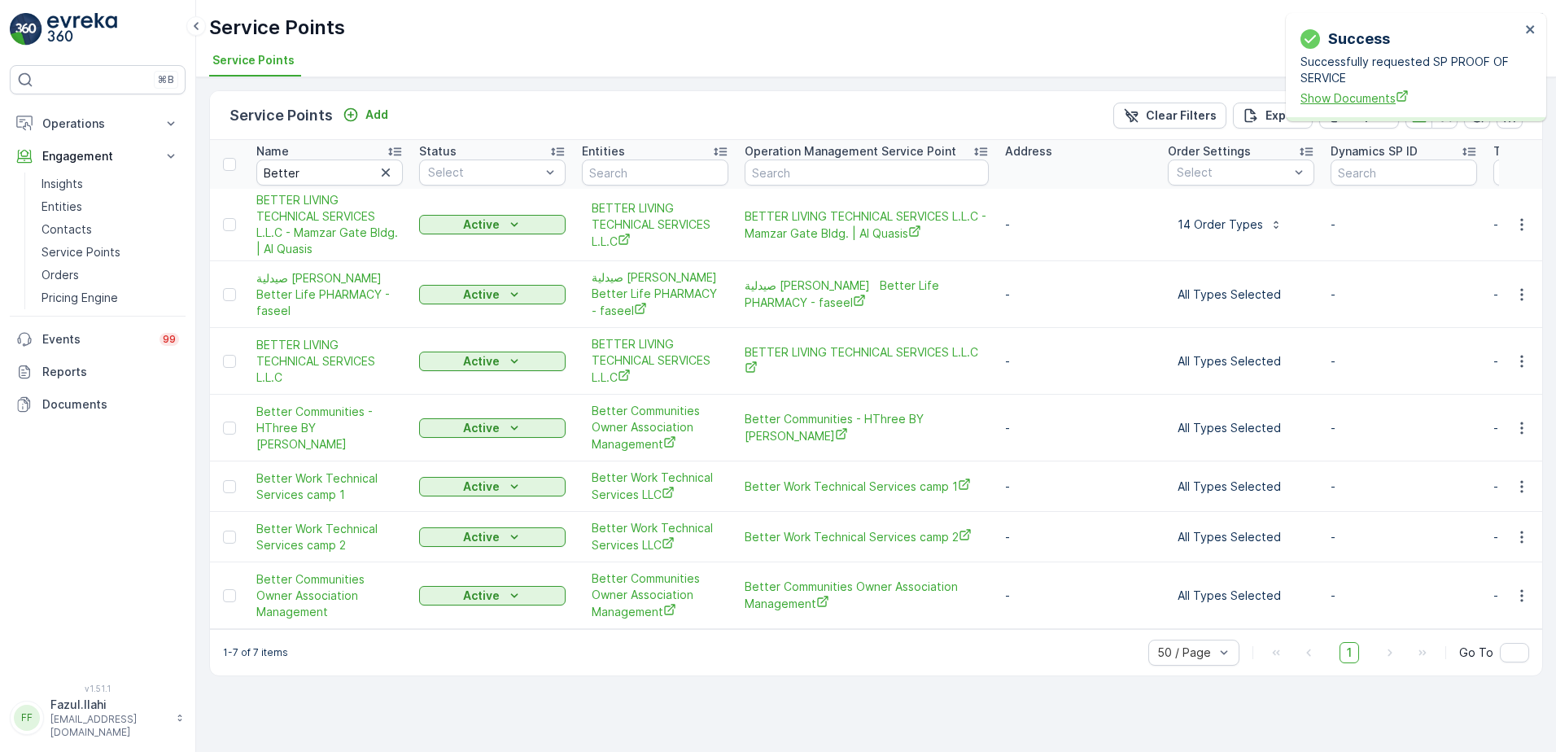
click at [1356, 101] on span "Show Documents" at bounding box center [1411, 98] width 220 height 17
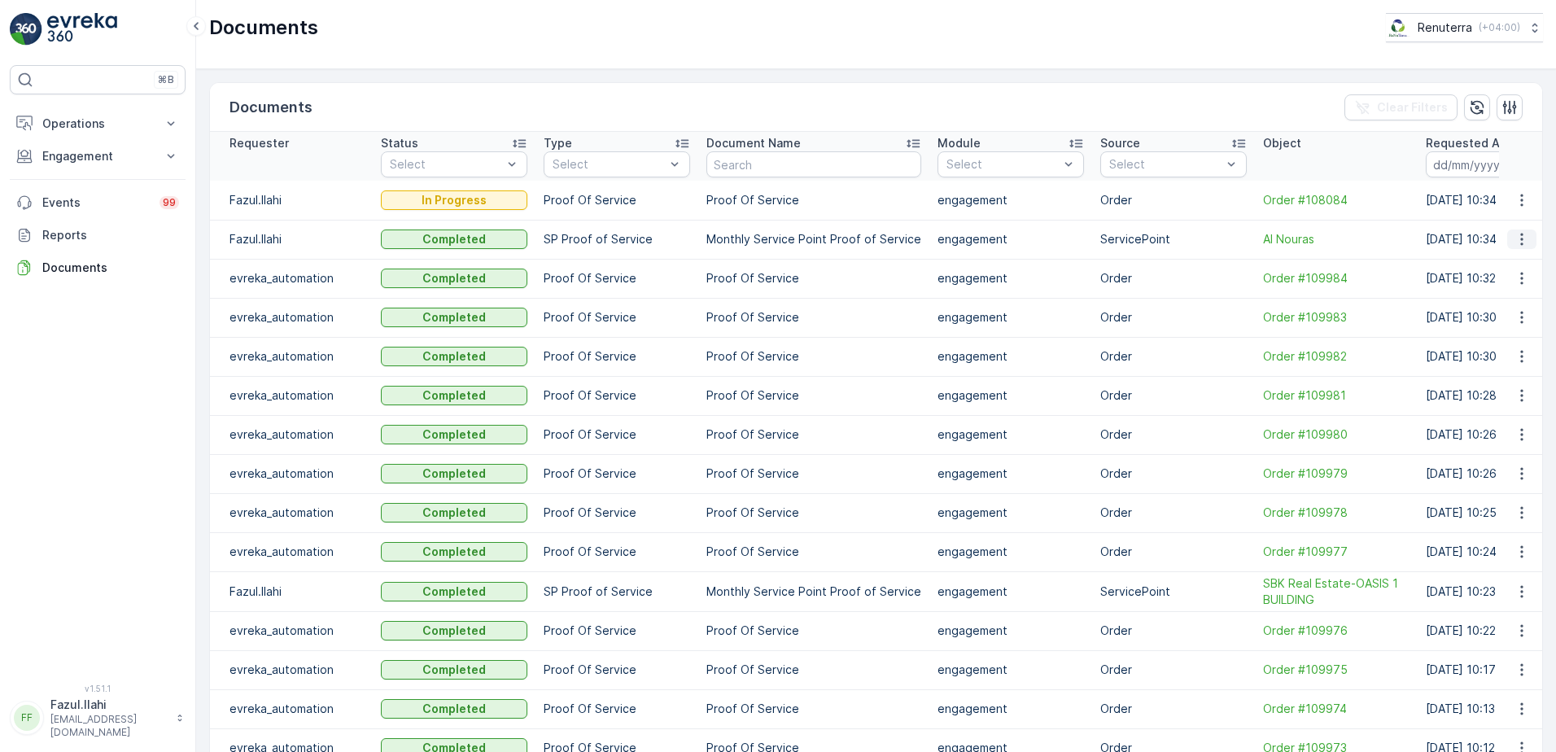
click at [1520, 243] on icon "button" at bounding box center [1522, 239] width 16 height 16
click at [1502, 255] on div "See Details" at bounding box center [1518, 263] width 76 height 23
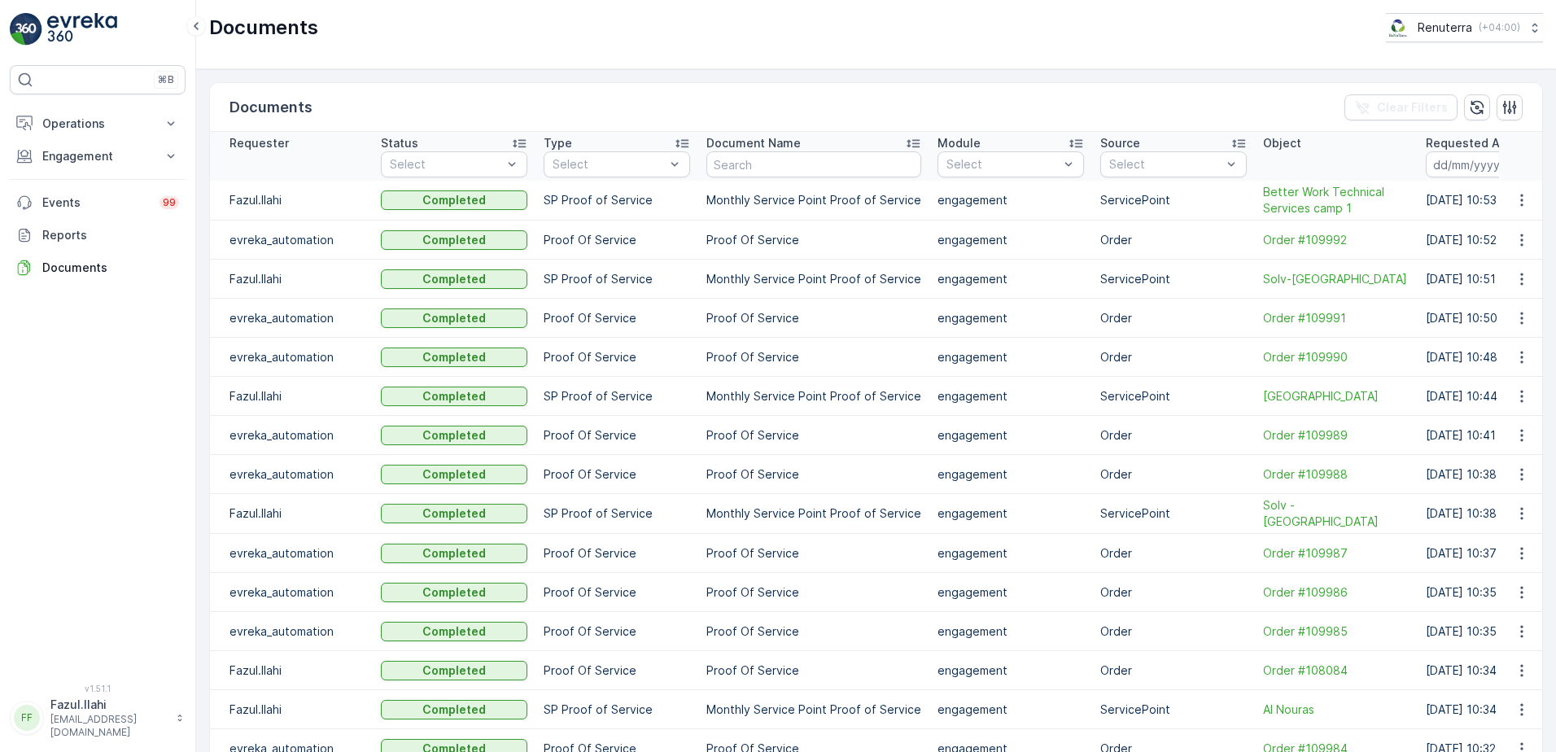
click at [1519, 202] on icon "button" at bounding box center [1522, 200] width 16 height 16
click at [1532, 217] on span "See Details" at bounding box center [1517, 225] width 63 height 16
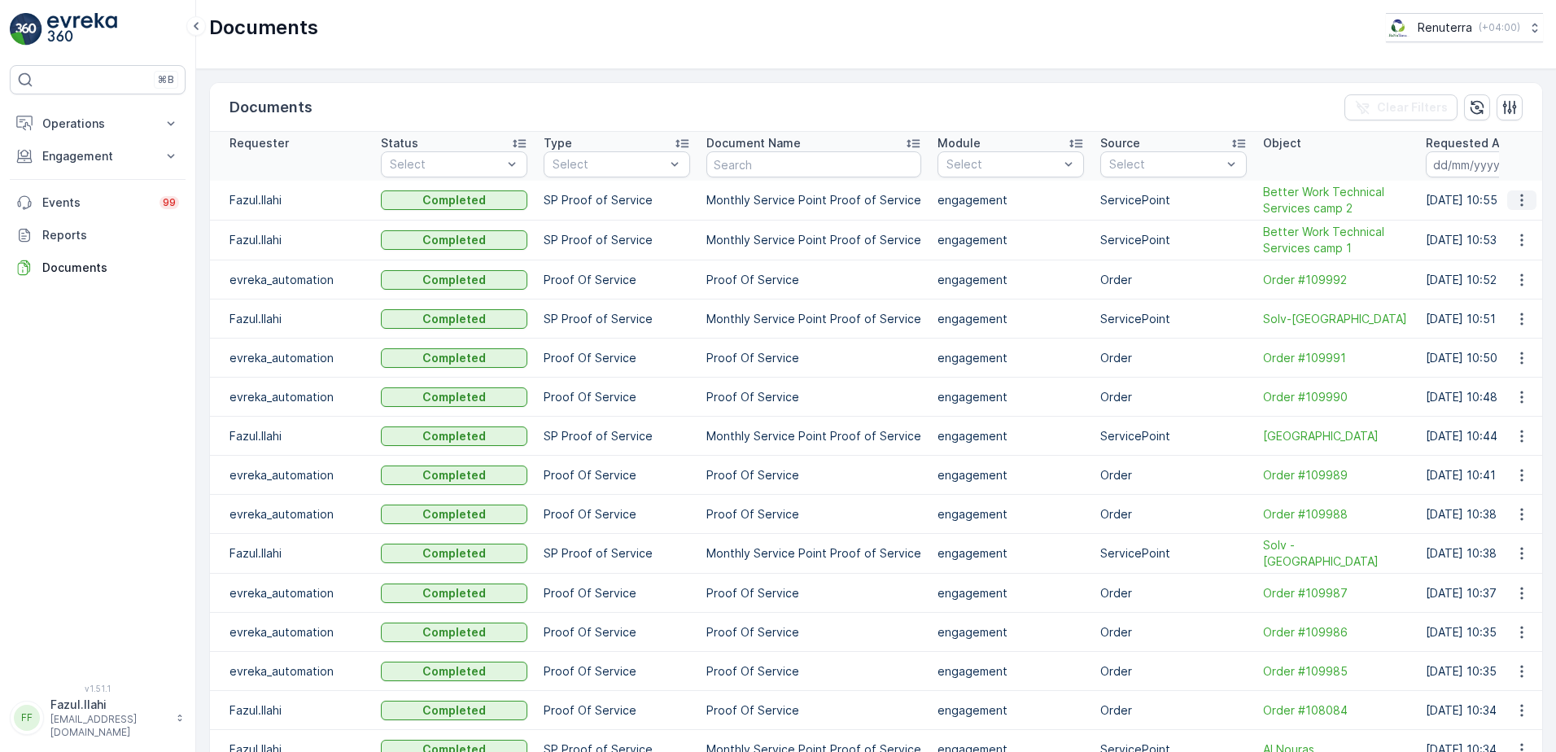
click at [1520, 201] on icon "button" at bounding box center [1522, 200] width 16 height 16
click at [1513, 223] on span "See Details" at bounding box center [1517, 225] width 63 height 16
